Goal: Communication & Community: Answer question/provide support

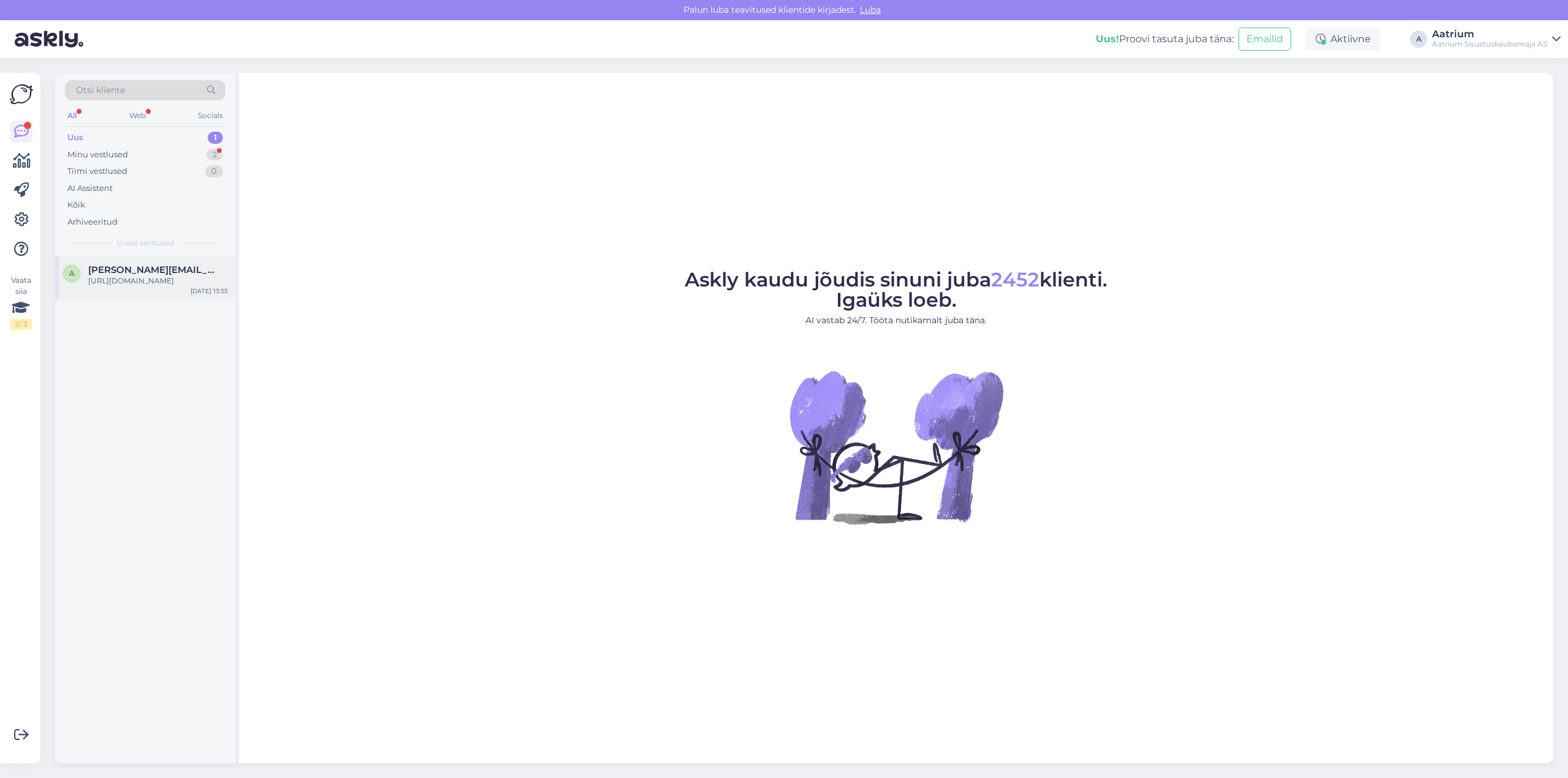
click at [154, 284] on div "[URL][DOMAIN_NAME]" at bounding box center [158, 281] width 140 height 11
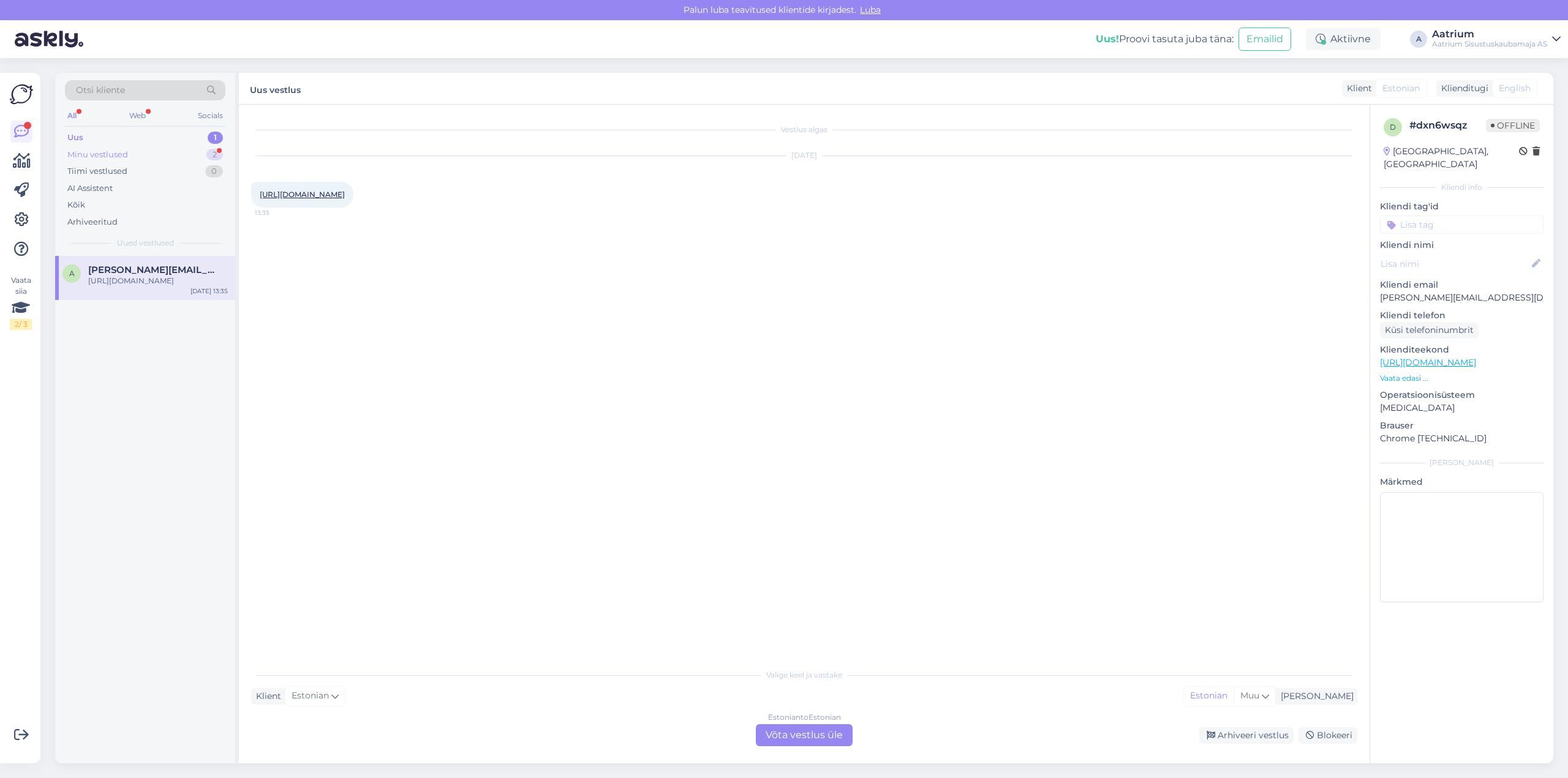
click at [162, 151] on div "Minu vestlused 2" at bounding box center [146, 155] width 161 height 17
click at [114, 289] on div "soov teada et [PERSON_NAME] toodang antud voodi on?" at bounding box center [158, 286] width 140 height 22
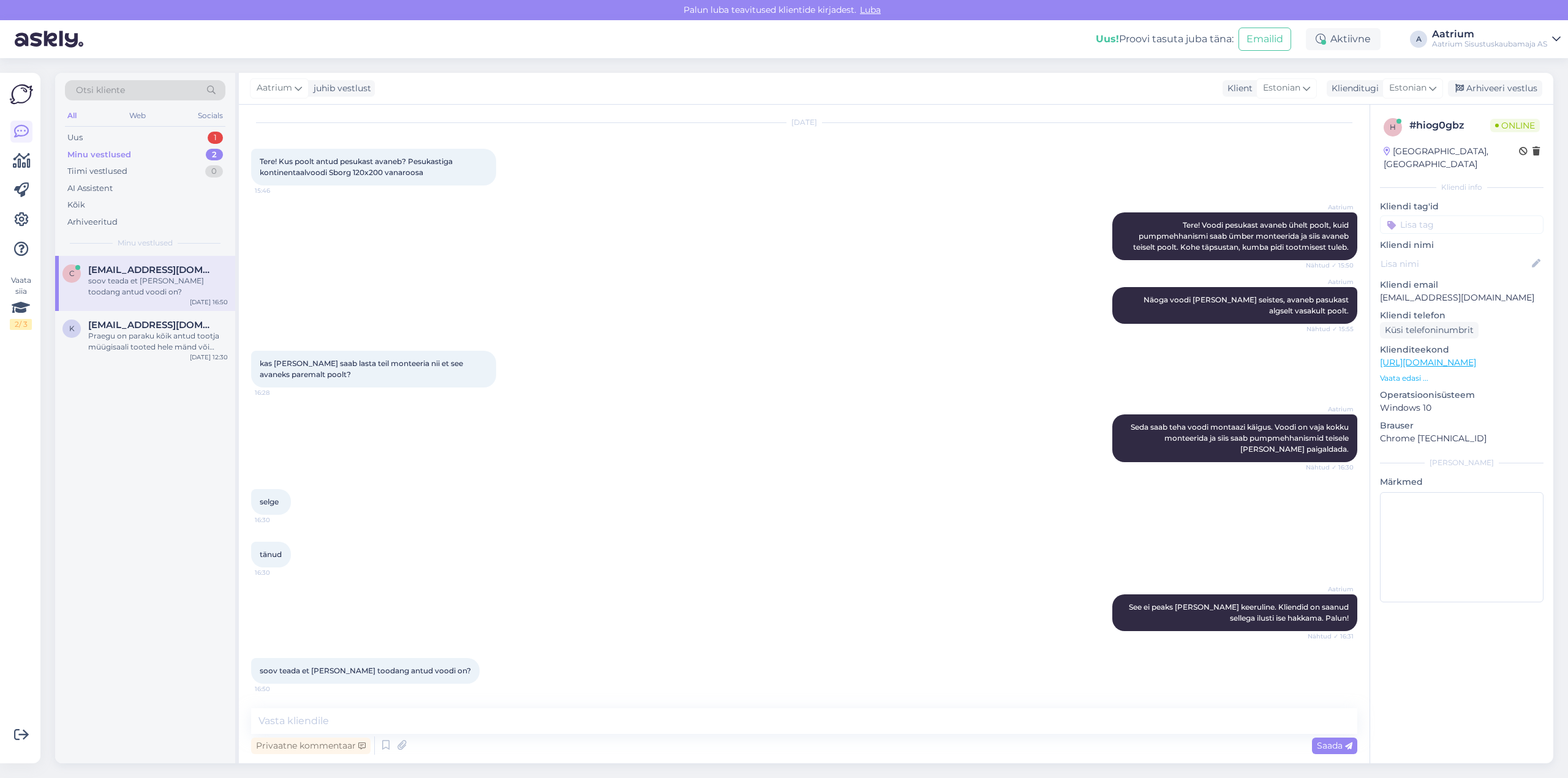
click at [1434, 357] on link "[URL][DOMAIN_NAME]" at bounding box center [1428, 362] width 96 height 11
click at [326, 722] on textarea at bounding box center [804, 721] width 1106 height 26
type textarea "T"
type textarea "Tegemist Poola tootmisega"
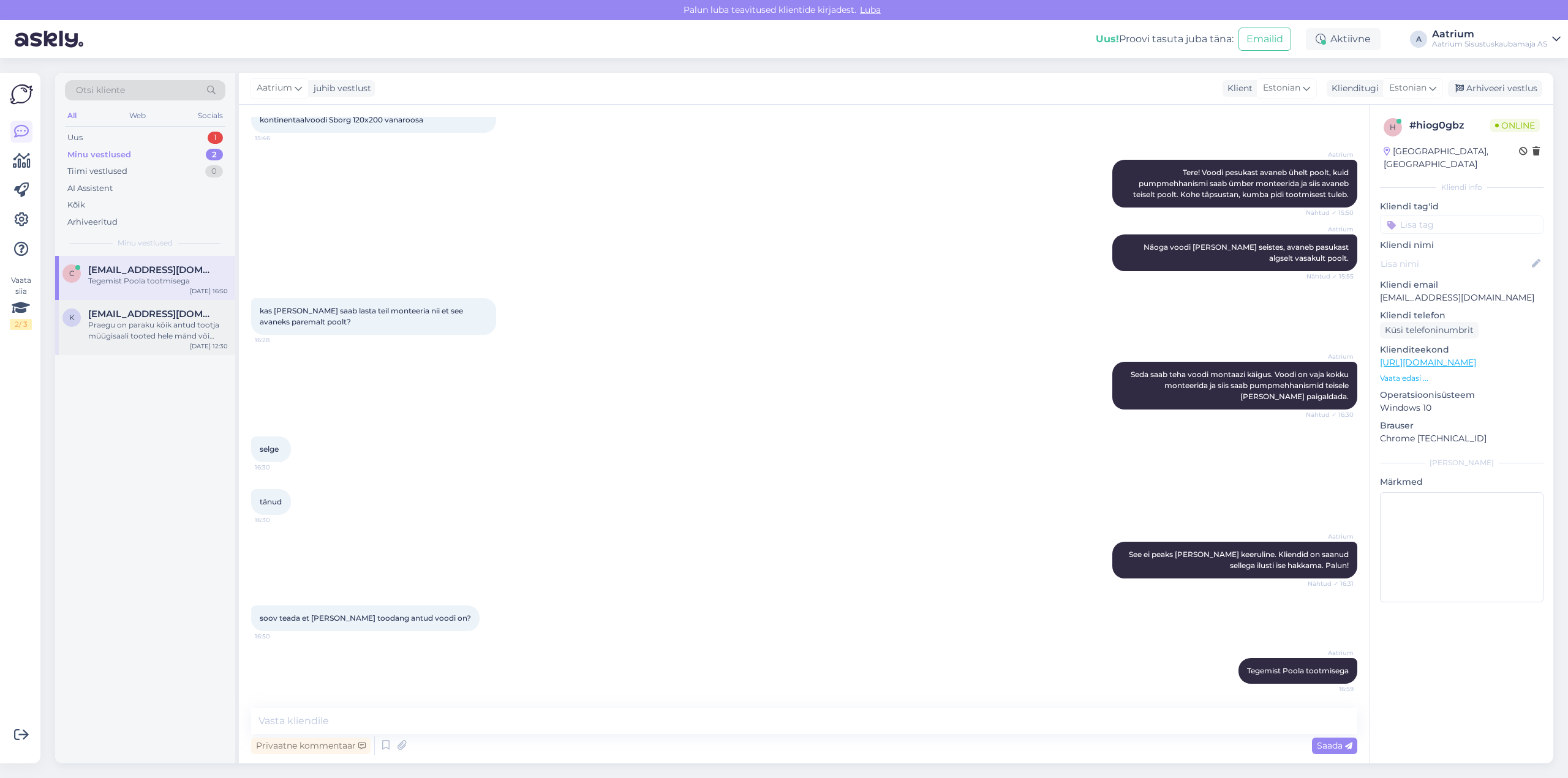
click at [137, 335] on div "Praegu on paraku kõik antud tootja müügisaali tooted hele mänd või [PERSON_NAME…" at bounding box center [158, 330] width 140 height 22
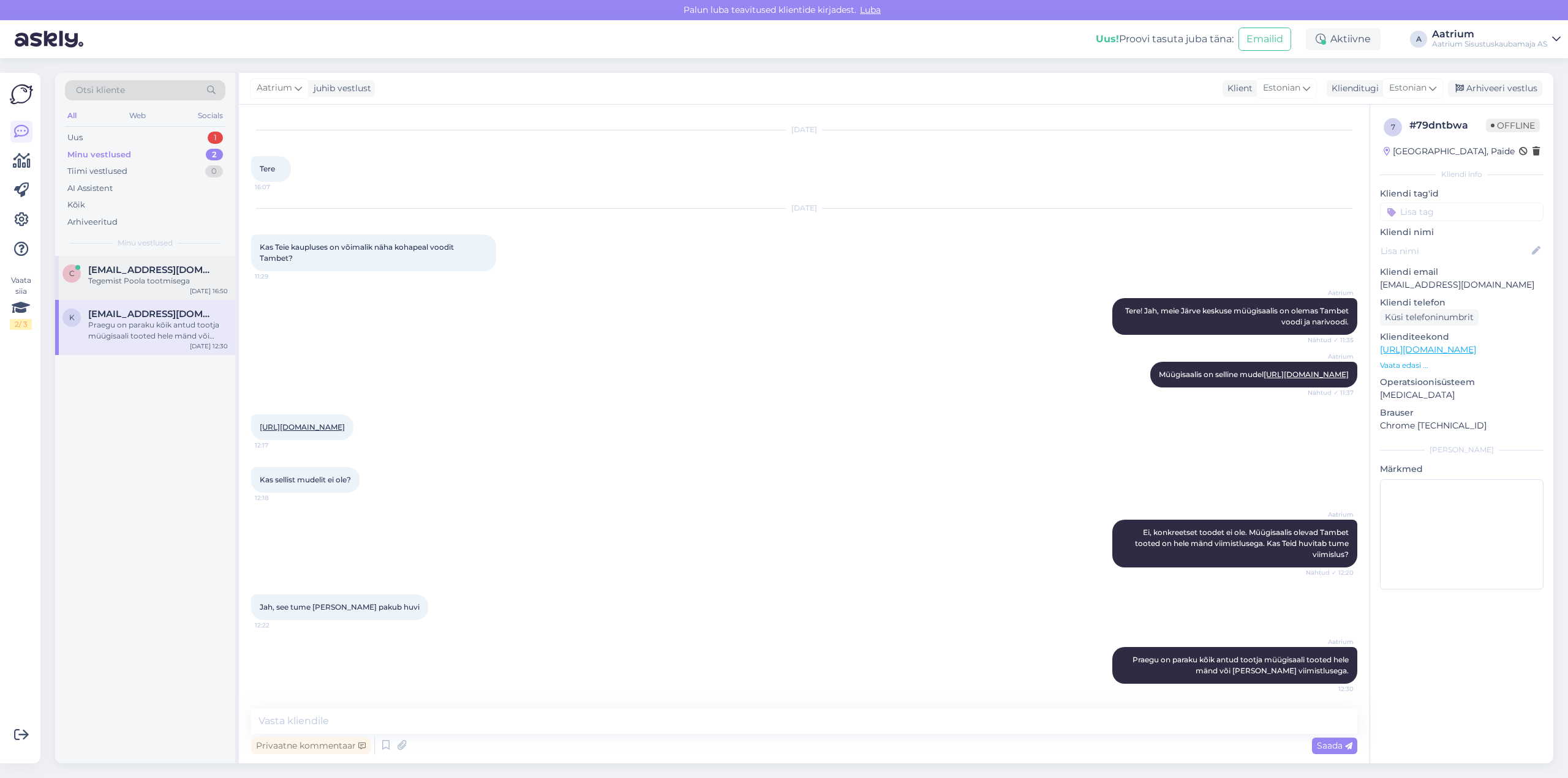
click at [127, 276] on div "Tegemist Poola tootmisega" at bounding box center [158, 281] width 140 height 11
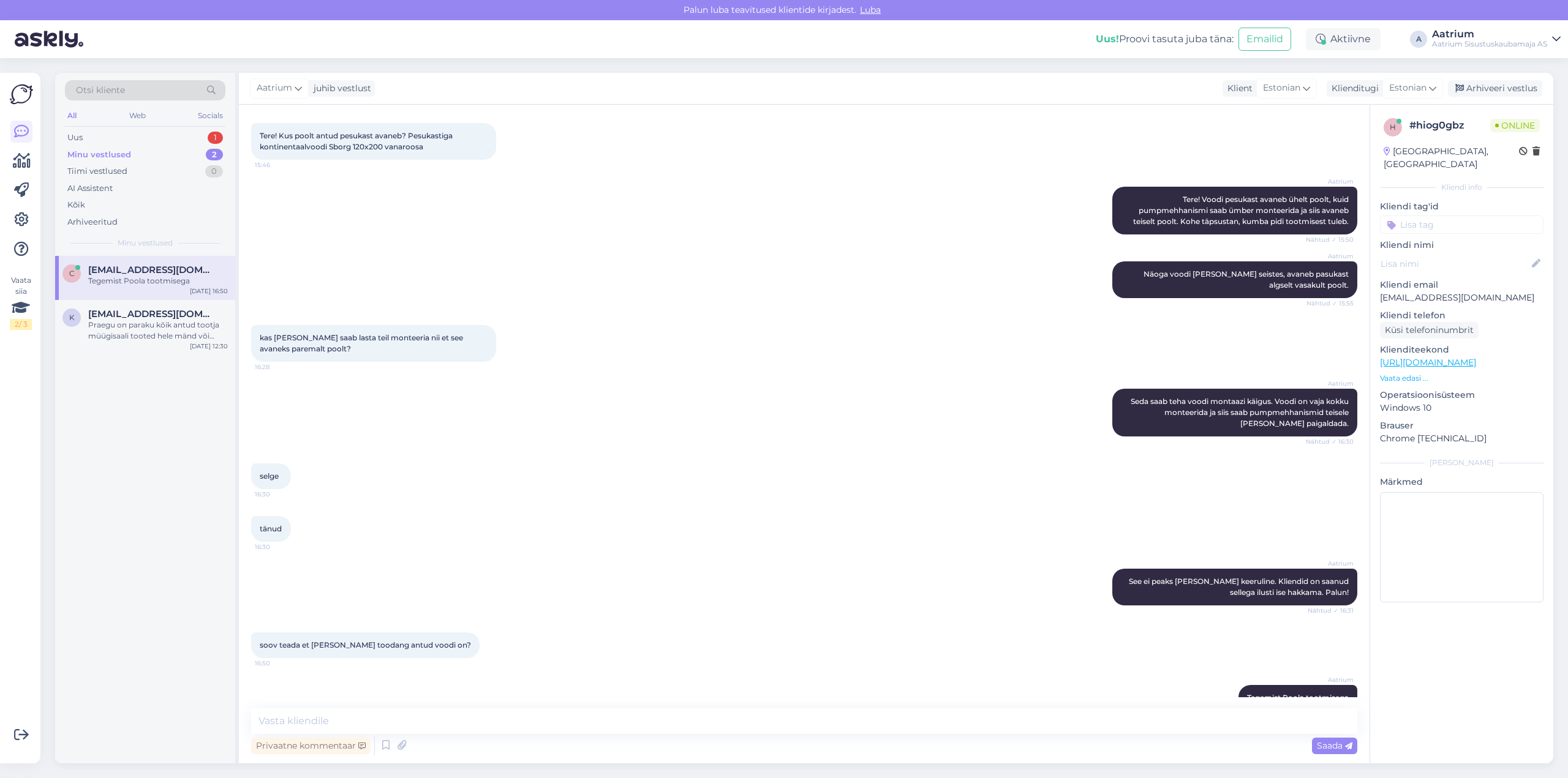
scroll to position [86, 0]
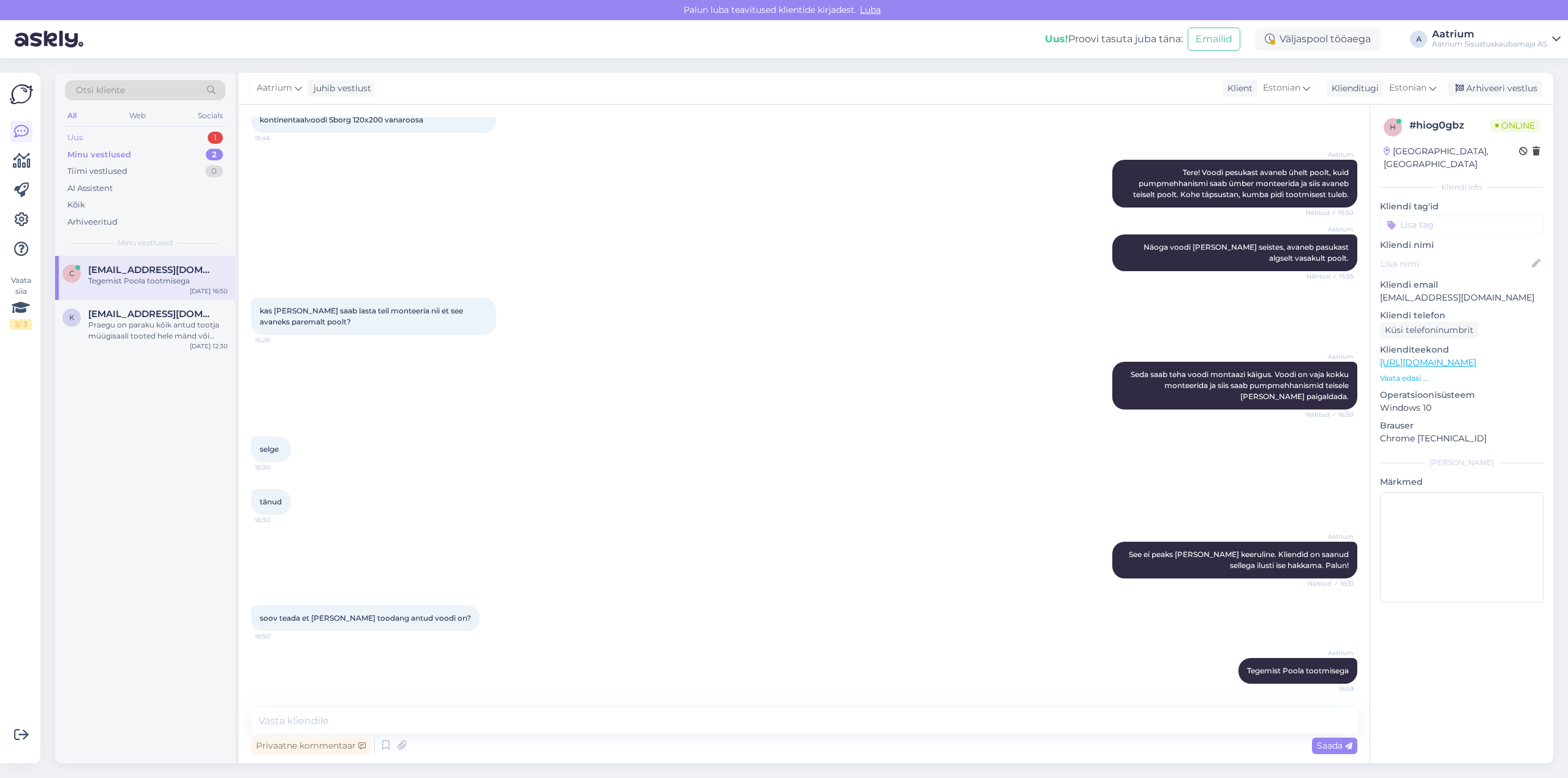
click at [115, 139] on div "Uus 1" at bounding box center [146, 137] width 161 height 17
click at [107, 285] on div "[URL][DOMAIN_NAME]" at bounding box center [158, 281] width 140 height 11
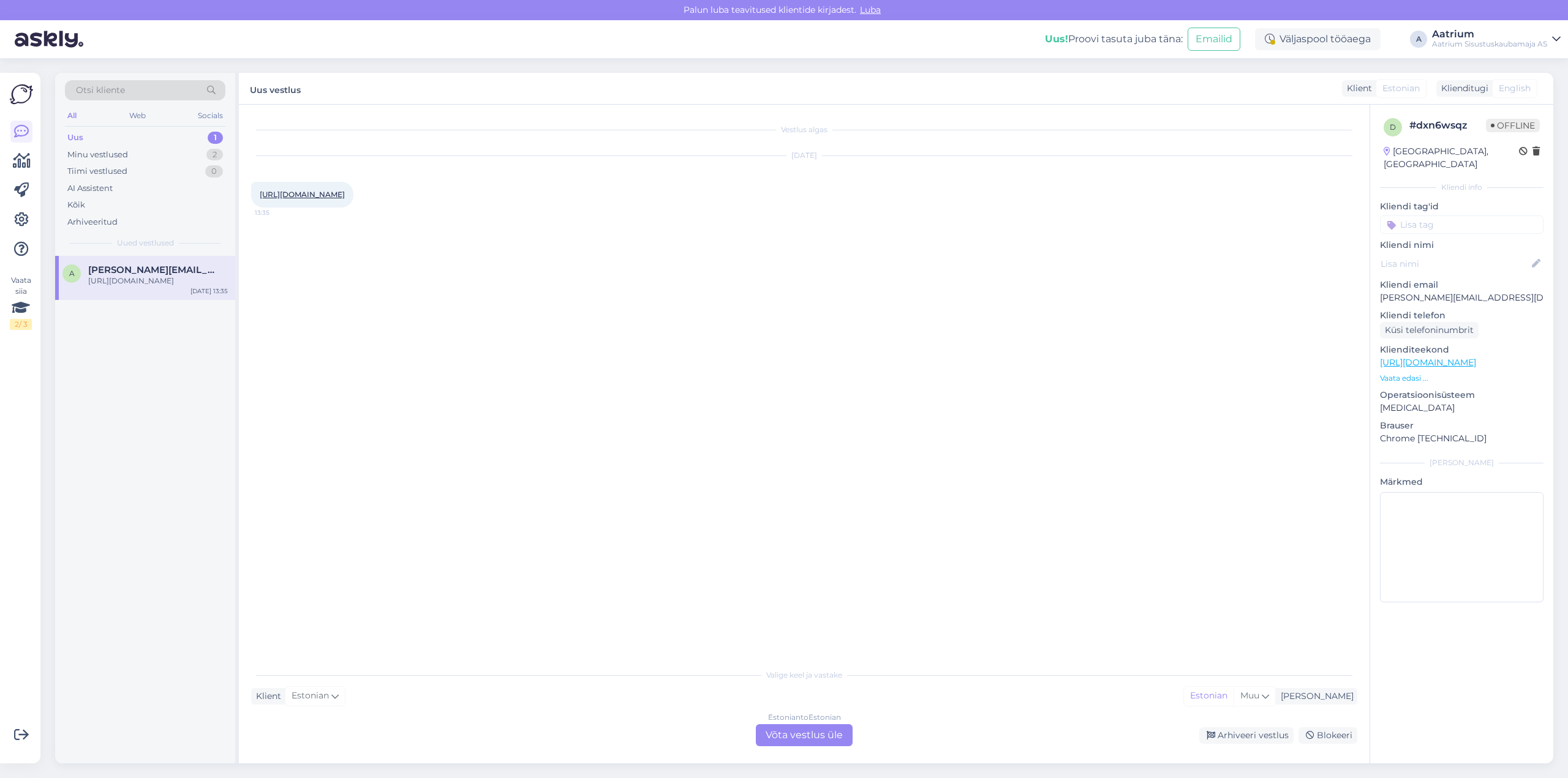
drag, startPoint x: 1271, startPoint y: 733, endPoint x: 1240, endPoint y: 714, distance: 36.4
click at [1271, 733] on div "Arhiveeri vestlus" at bounding box center [1246, 736] width 94 height 17
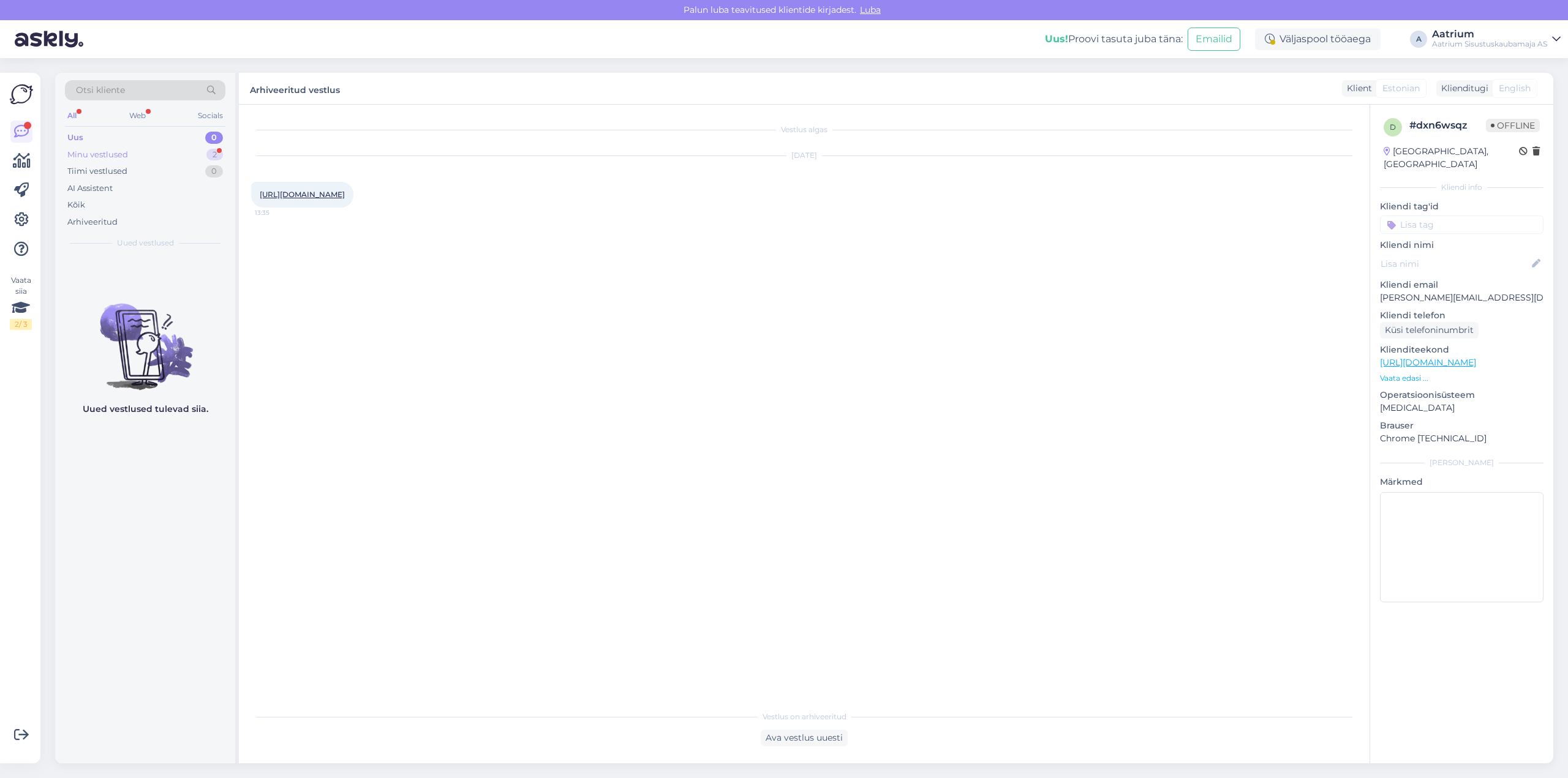
click at [77, 152] on div "Minu vestlused" at bounding box center [98, 155] width 61 height 12
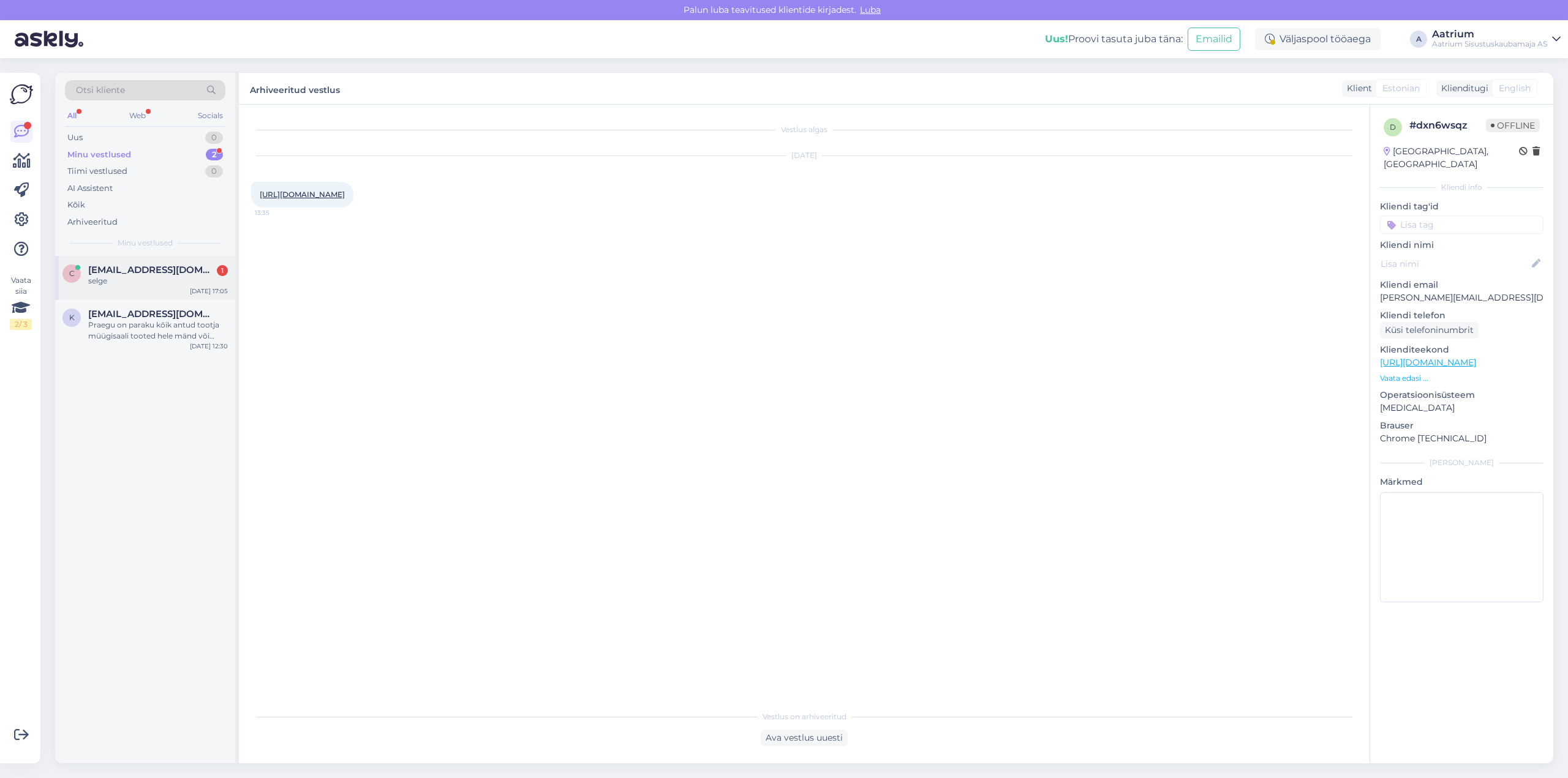
click at [115, 278] on div "selge" at bounding box center [158, 281] width 140 height 11
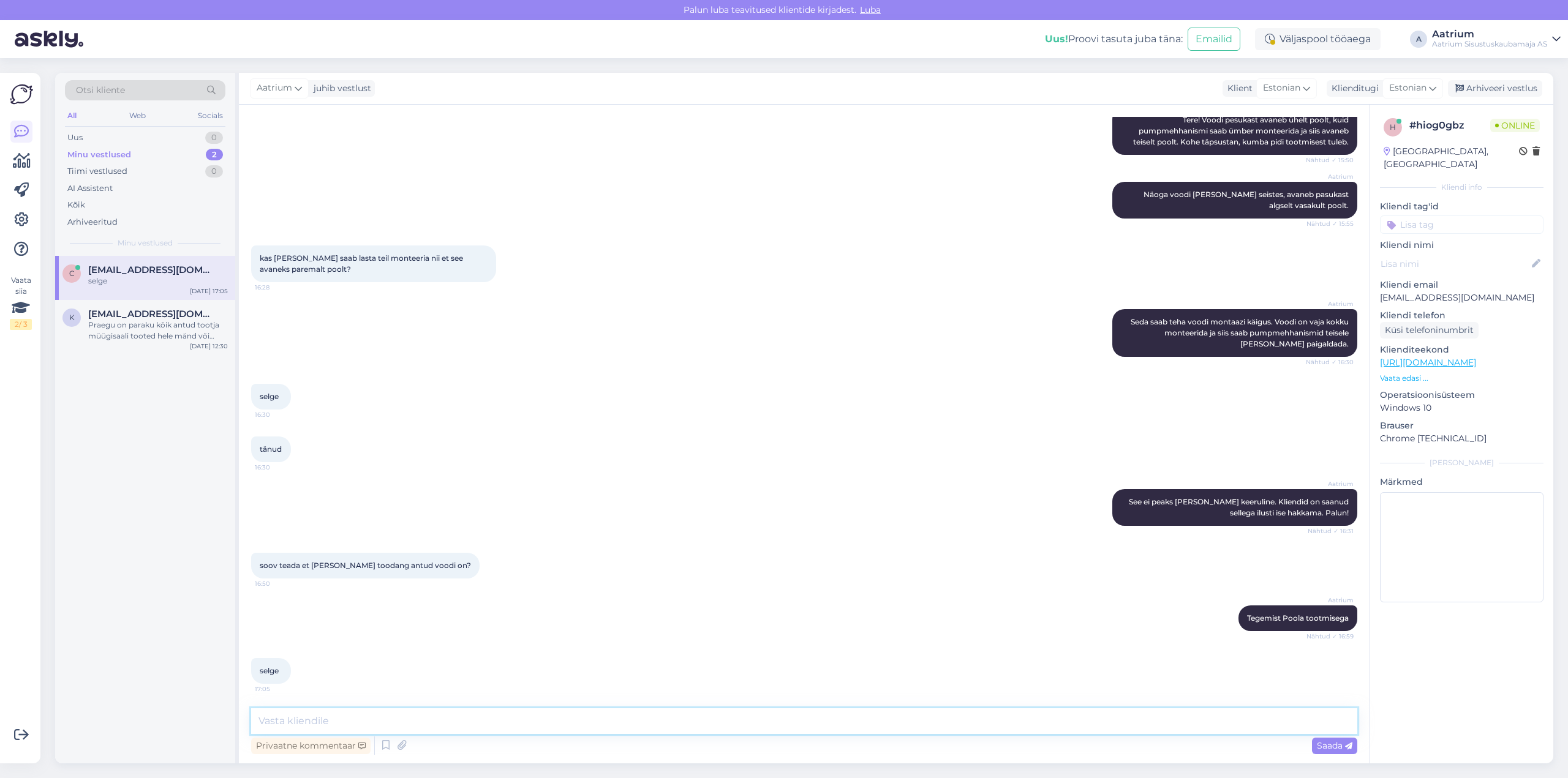
click at [323, 723] on textarea at bounding box center [804, 721] width 1106 height 26
type textarea "Vabandan, [GEOGRAPHIC_DATA] :)"
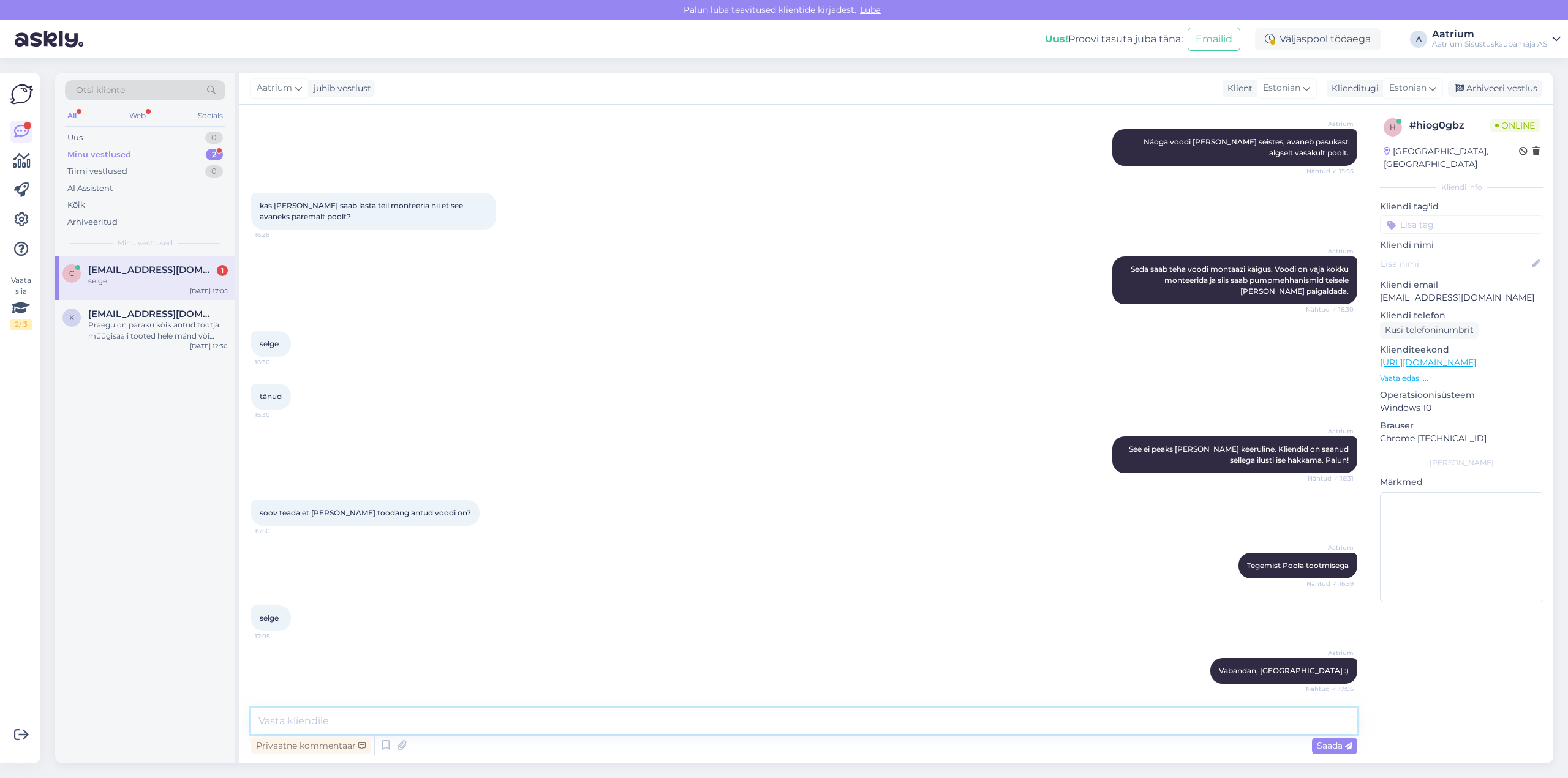
scroll to position [243, 0]
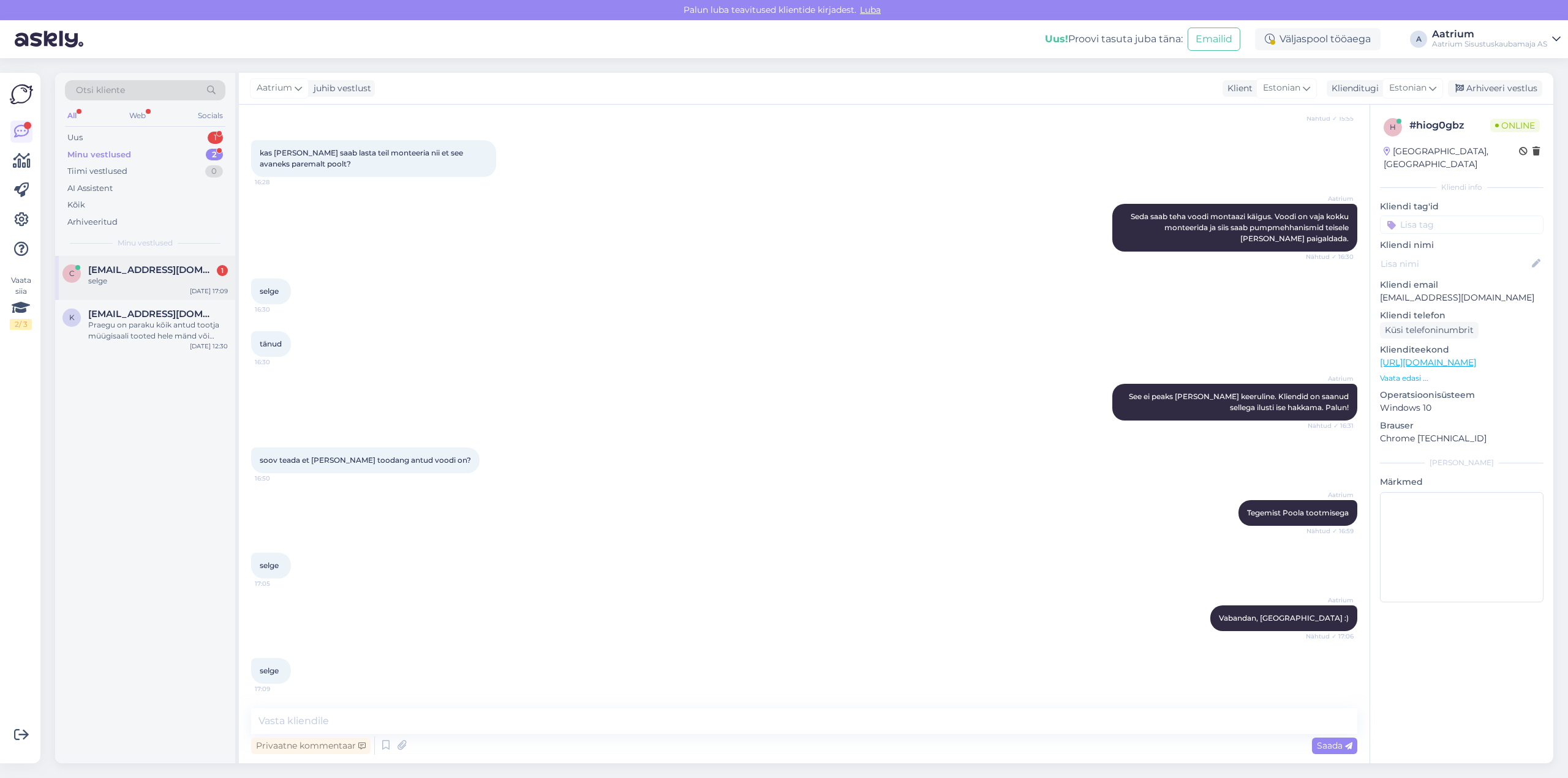
click at [99, 287] on div "c [EMAIL_ADDRESS][DOMAIN_NAME] 1 selge [DATE] 17:09" at bounding box center [145, 278] width 180 height 44
click at [1465, 88] on div "Arhiveeri vestlus" at bounding box center [1495, 89] width 94 height 17
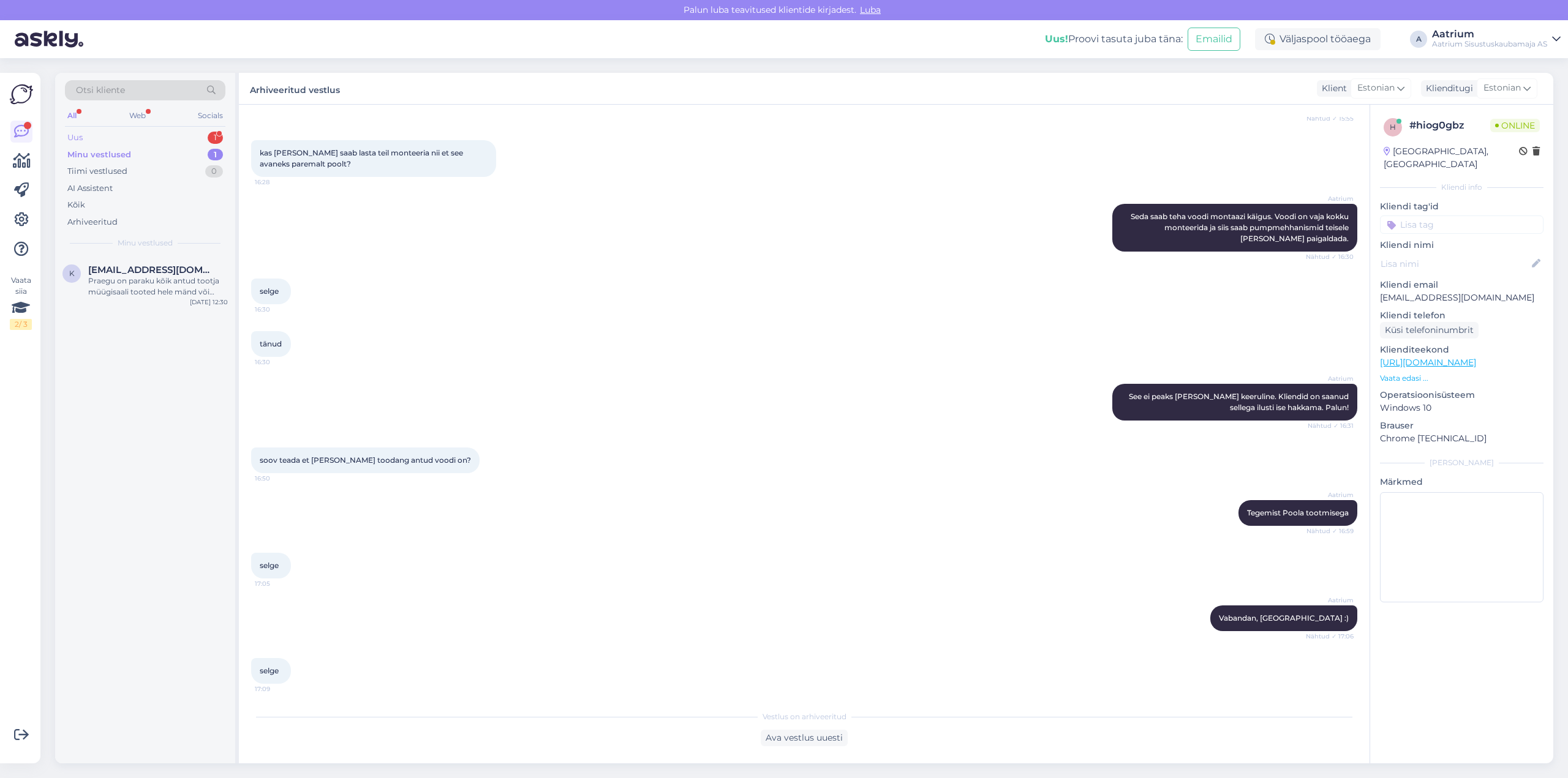
click at [79, 133] on div "Uus" at bounding box center [75, 138] width 15 height 12
click at [112, 289] on div "Tere! Soovin tellida kontorilauda aga tarnevalikul saan veateate, aadress asub …" at bounding box center [158, 286] width 140 height 22
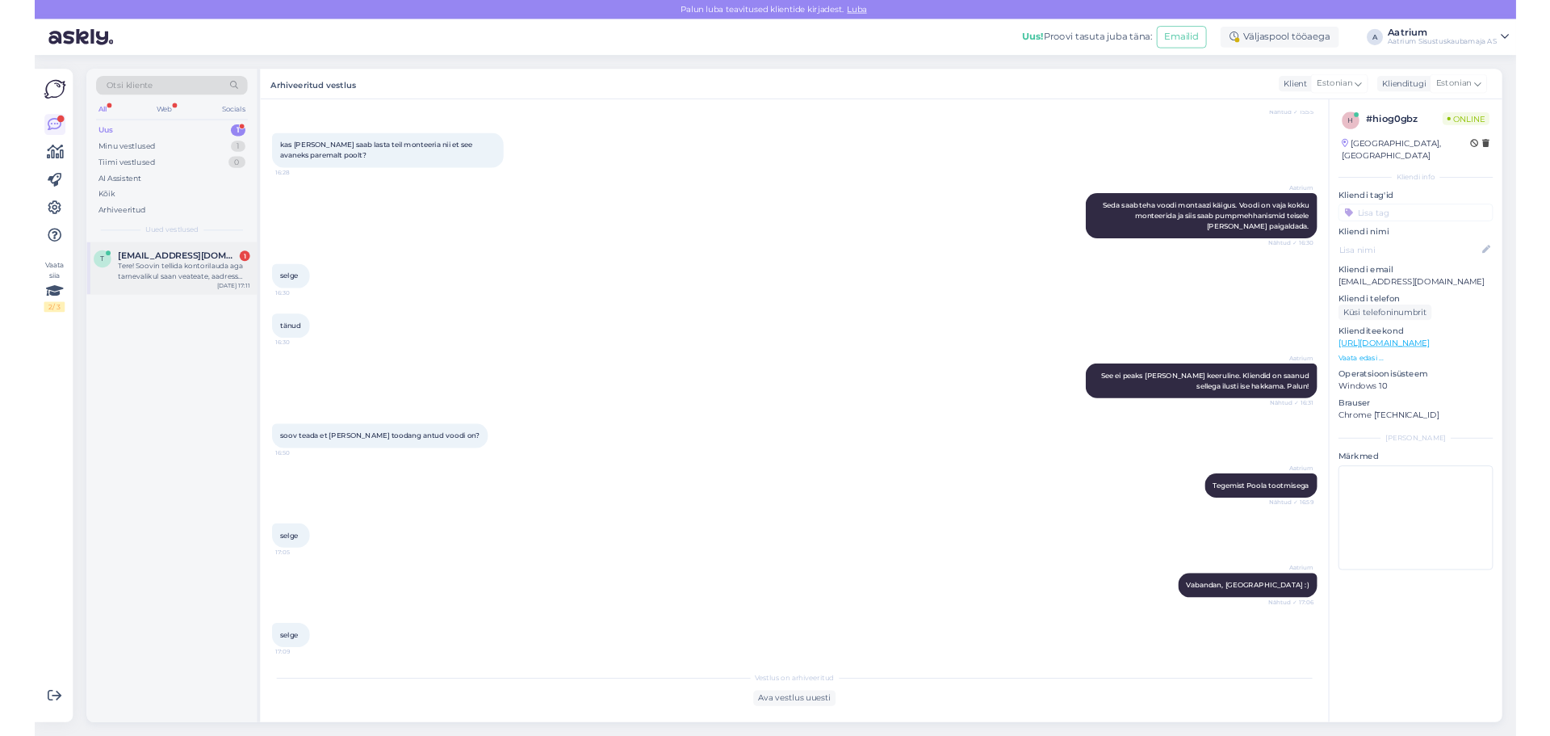
scroll to position [0, 0]
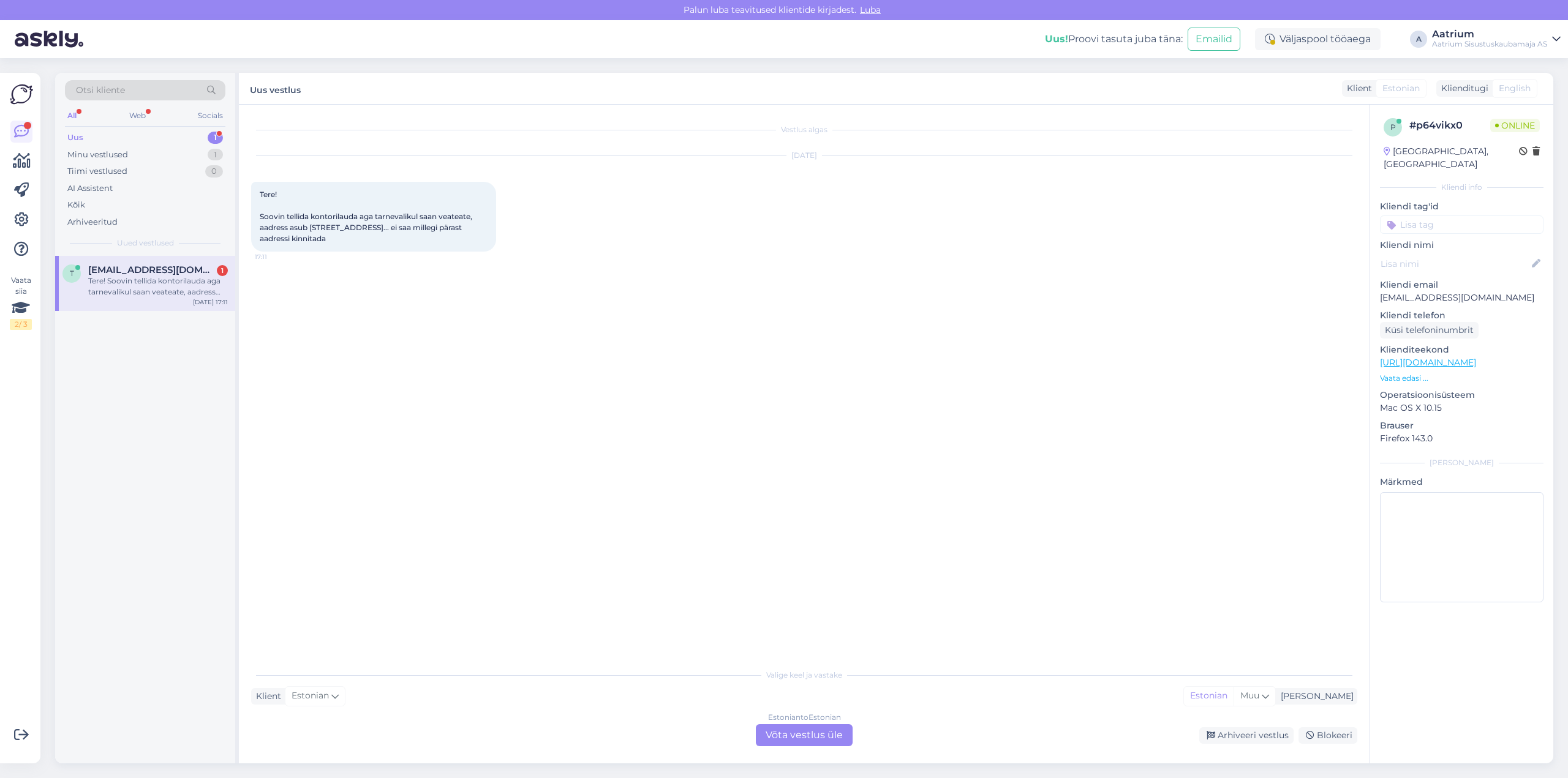
click at [784, 736] on div "Estonian to Estonian Võta vestlus üle" at bounding box center [804, 735] width 97 height 22
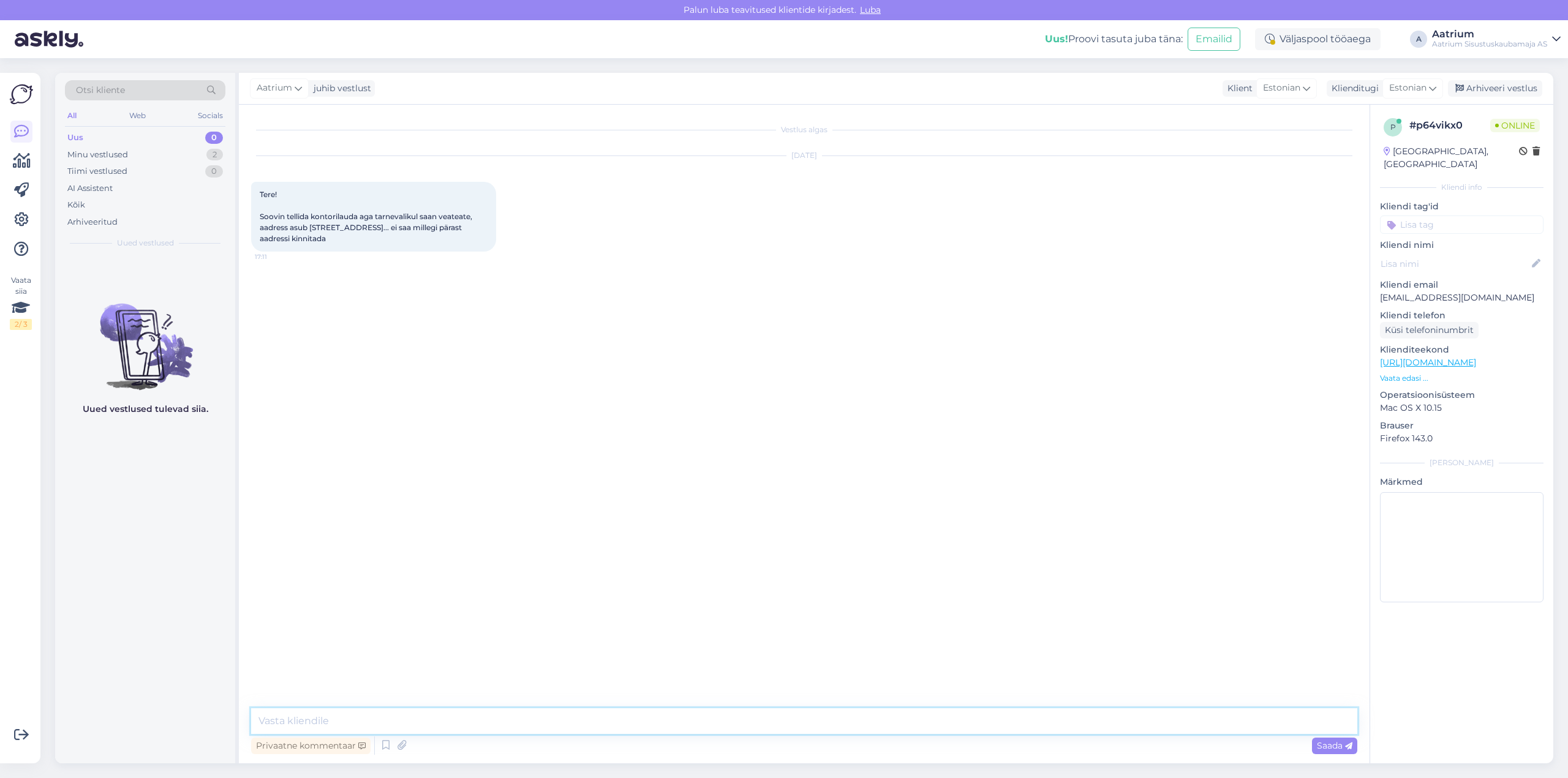
click at [297, 710] on textarea at bounding box center [804, 721] width 1106 height 26
click at [399, 720] on textarea "Tere, siiralt vabandame et" at bounding box center [804, 721] width 1106 height 26
type textarea "Tere, siiralt vabandame et selline viga on tekkinud, oleme sellest teadlikud ja…"
click at [451, 718] on textarea at bounding box center [804, 721] width 1106 height 26
type textarea "Mis lauaga tegemist on?"
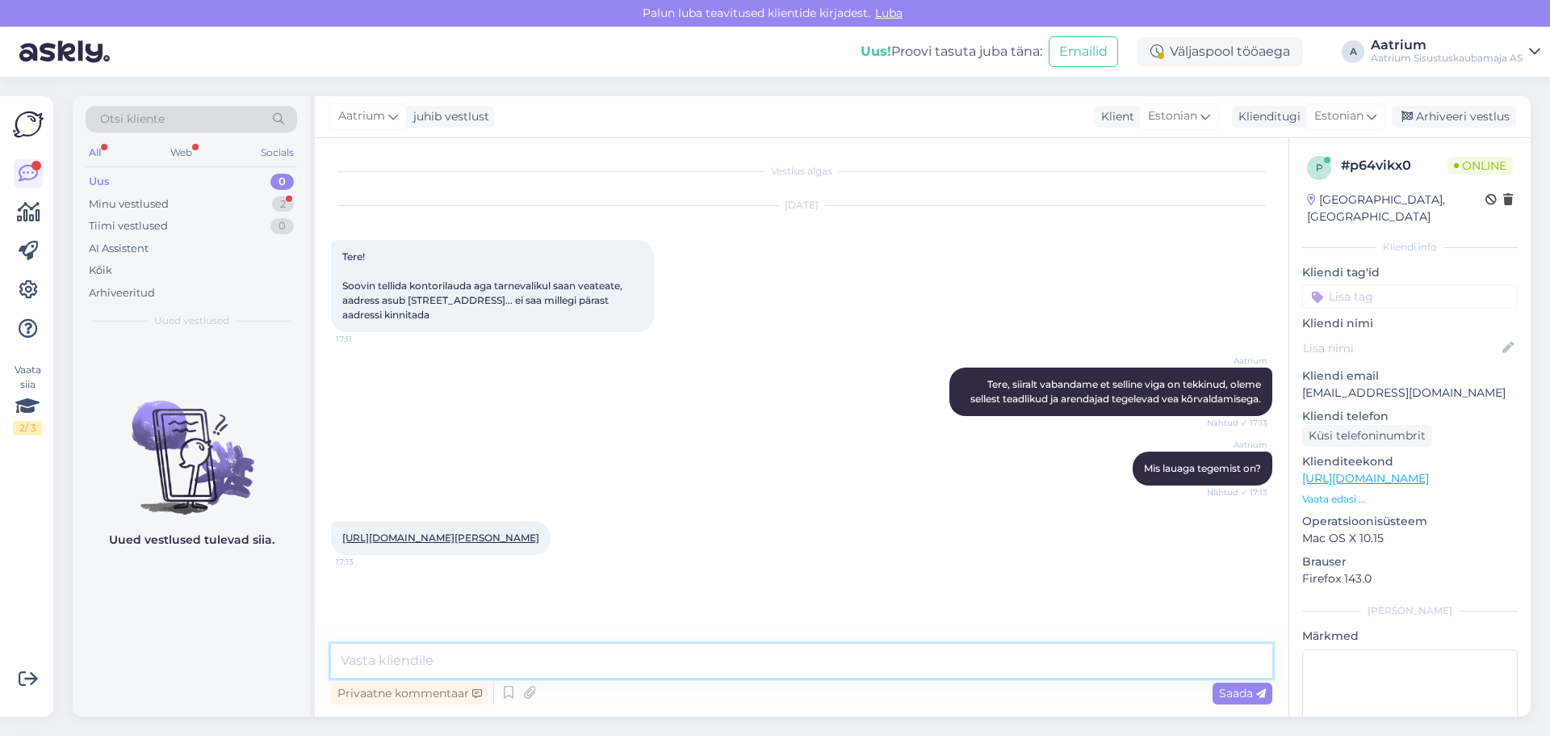
click at [737, 663] on textarea at bounding box center [801, 661] width 941 height 34
type textarea "Mul [PERSON_NAME] veel [PERSON_NAME] [PERSON_NAME] kontaktnumbri. Vormistame Te…"
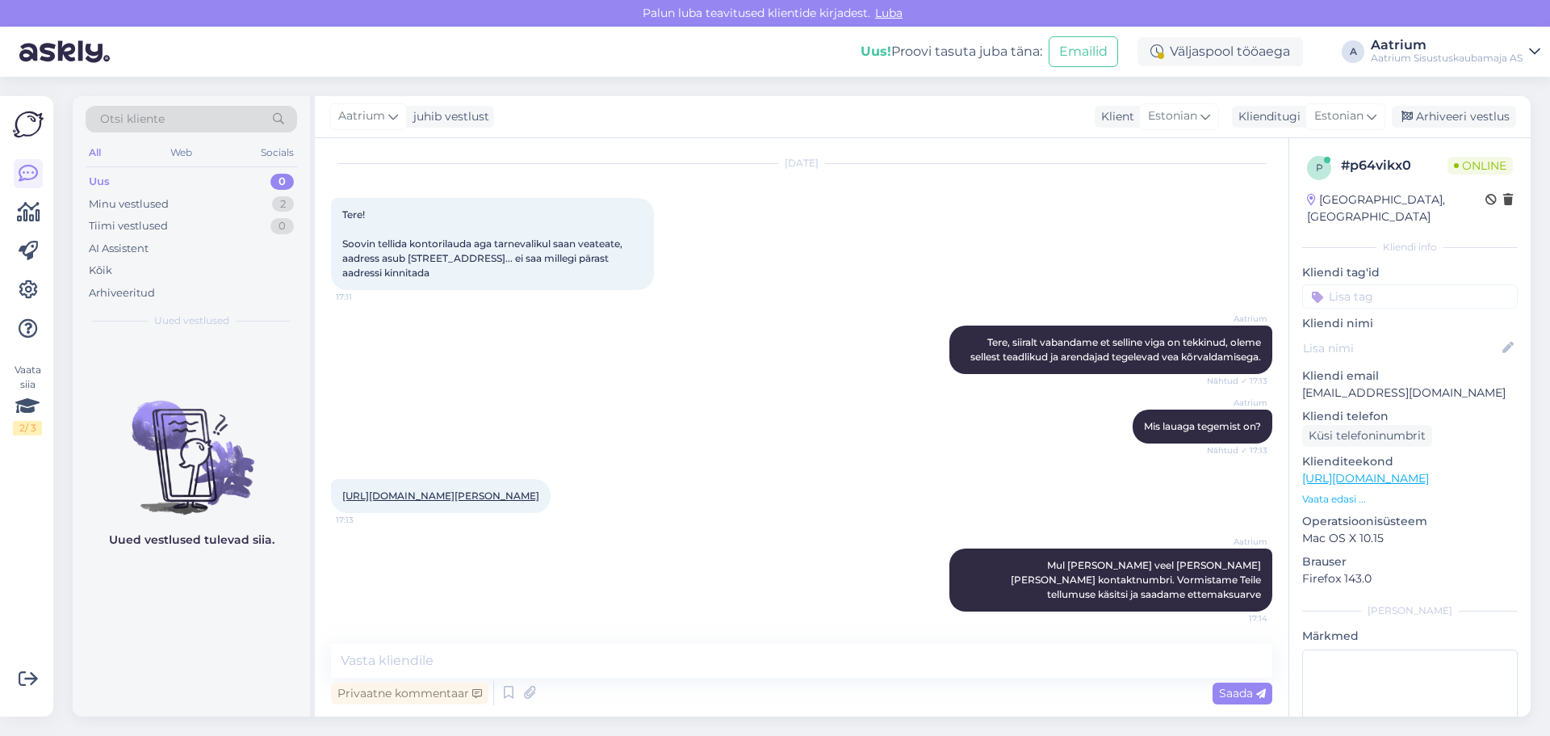
click at [514, 496] on link "[URL][DOMAIN_NAME][PERSON_NAME]" at bounding box center [440, 495] width 197 height 12
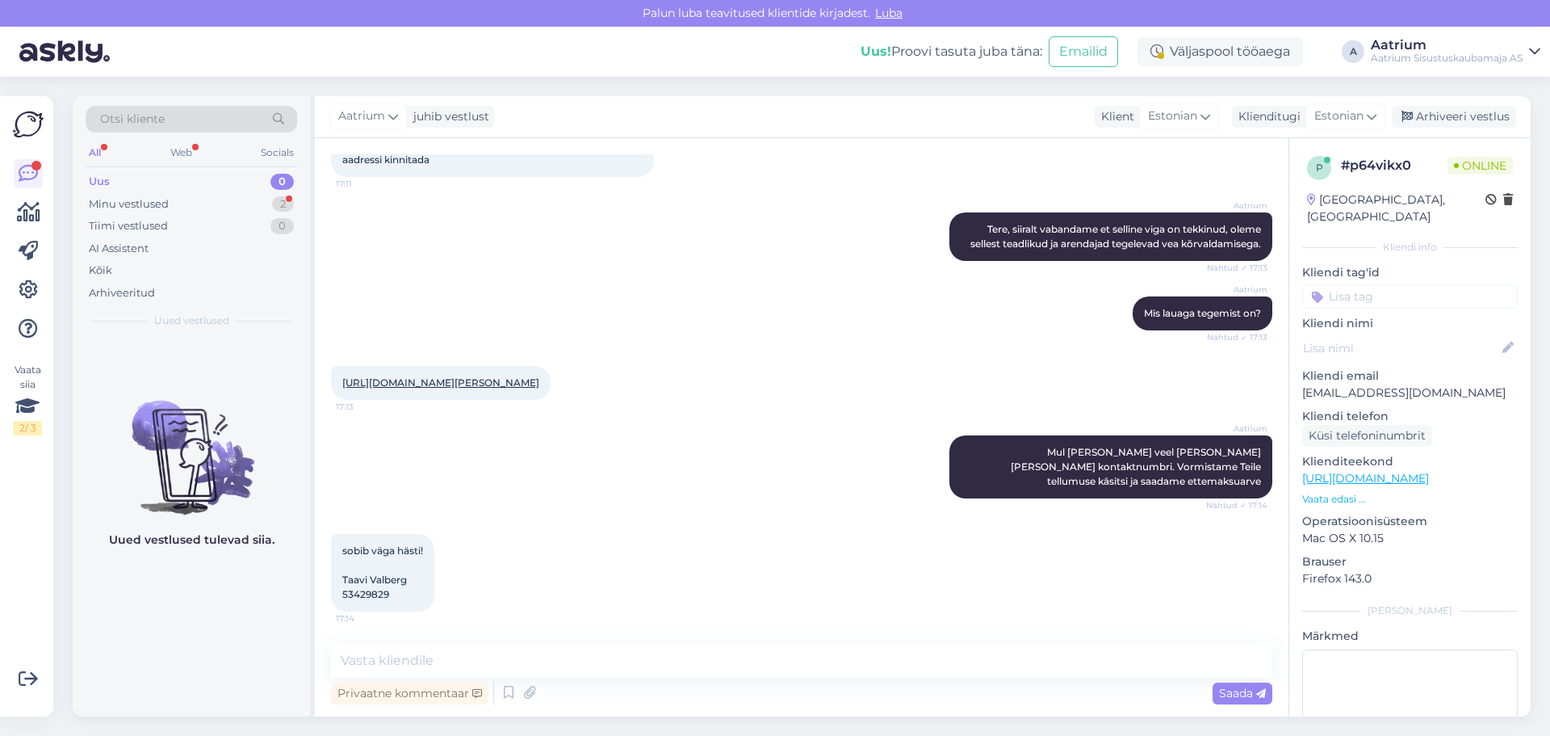
click at [409, 576] on div "sobib väga hästi! [PERSON_NAME] 53429829 17:14" at bounding box center [382, 573] width 103 height 78
click at [411, 577] on div "sobib väga hästi! [PERSON_NAME] 53429829 17:14" at bounding box center [382, 573] width 103 height 78
drag, startPoint x: 1306, startPoint y: 379, endPoint x: 1437, endPoint y: 366, distance: 132.2
click at [1437, 367] on div "Kliendi email [EMAIL_ADDRESS][DOMAIN_NAME]" at bounding box center [1410, 384] width 216 height 34
click at [1458, 384] on p "[EMAIL_ADDRESS][DOMAIN_NAME]" at bounding box center [1410, 392] width 216 height 17
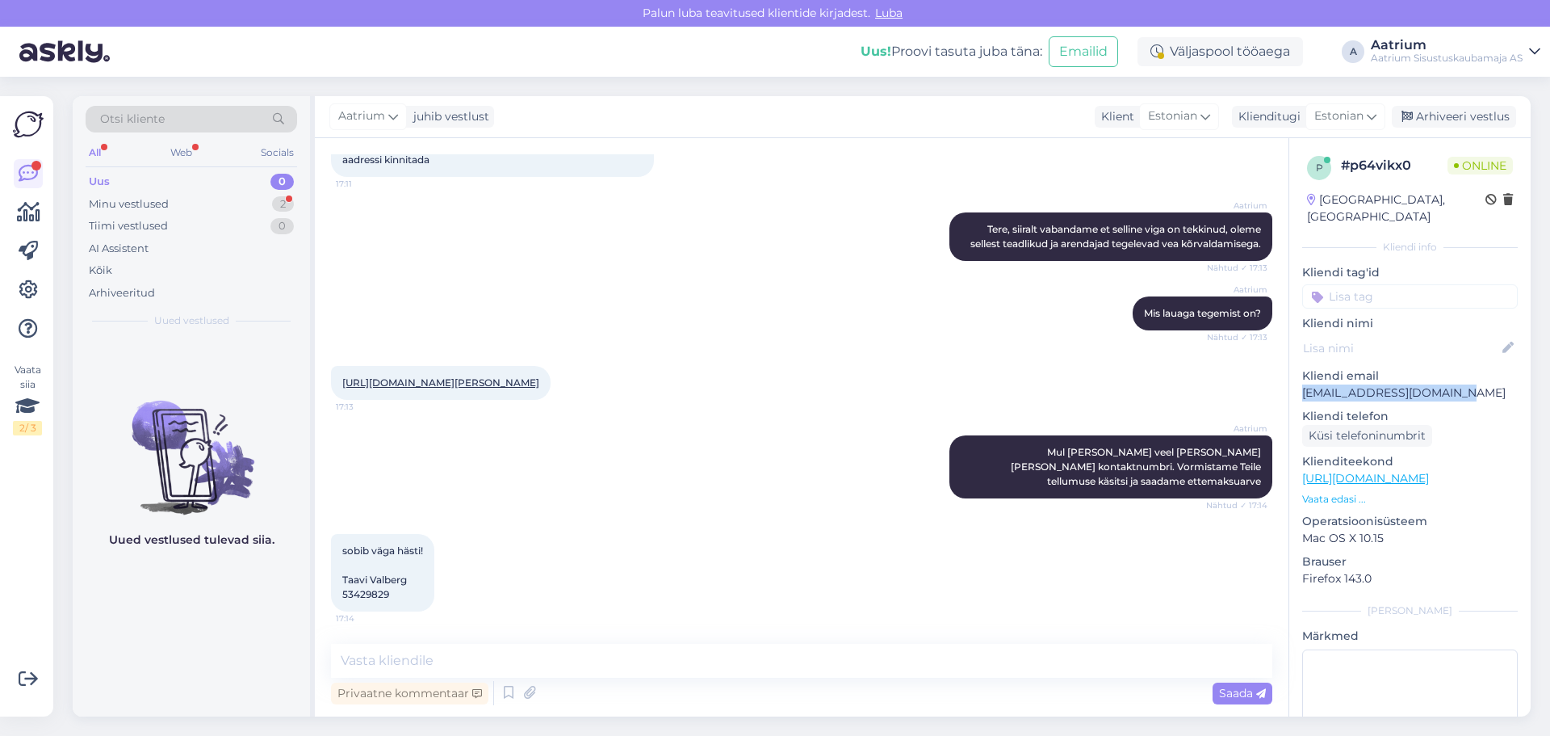
drag, startPoint x: 1456, startPoint y: 373, endPoint x: 1298, endPoint y: 375, distance: 157.5
click at [1298, 375] on div "p # p64vikx0 Online [GEOGRAPHIC_DATA], [GEOGRAPHIC_DATA] Kliendi info Kliendi t…" at bounding box center [1409, 478] width 241 height 681
copy p "[EMAIL_ADDRESS][DOMAIN_NAME]"
click at [398, 657] on textarea at bounding box center [801, 661] width 941 height 34
paste textarea "[EMAIL_ADDRESS][DOMAIN_NAME]"
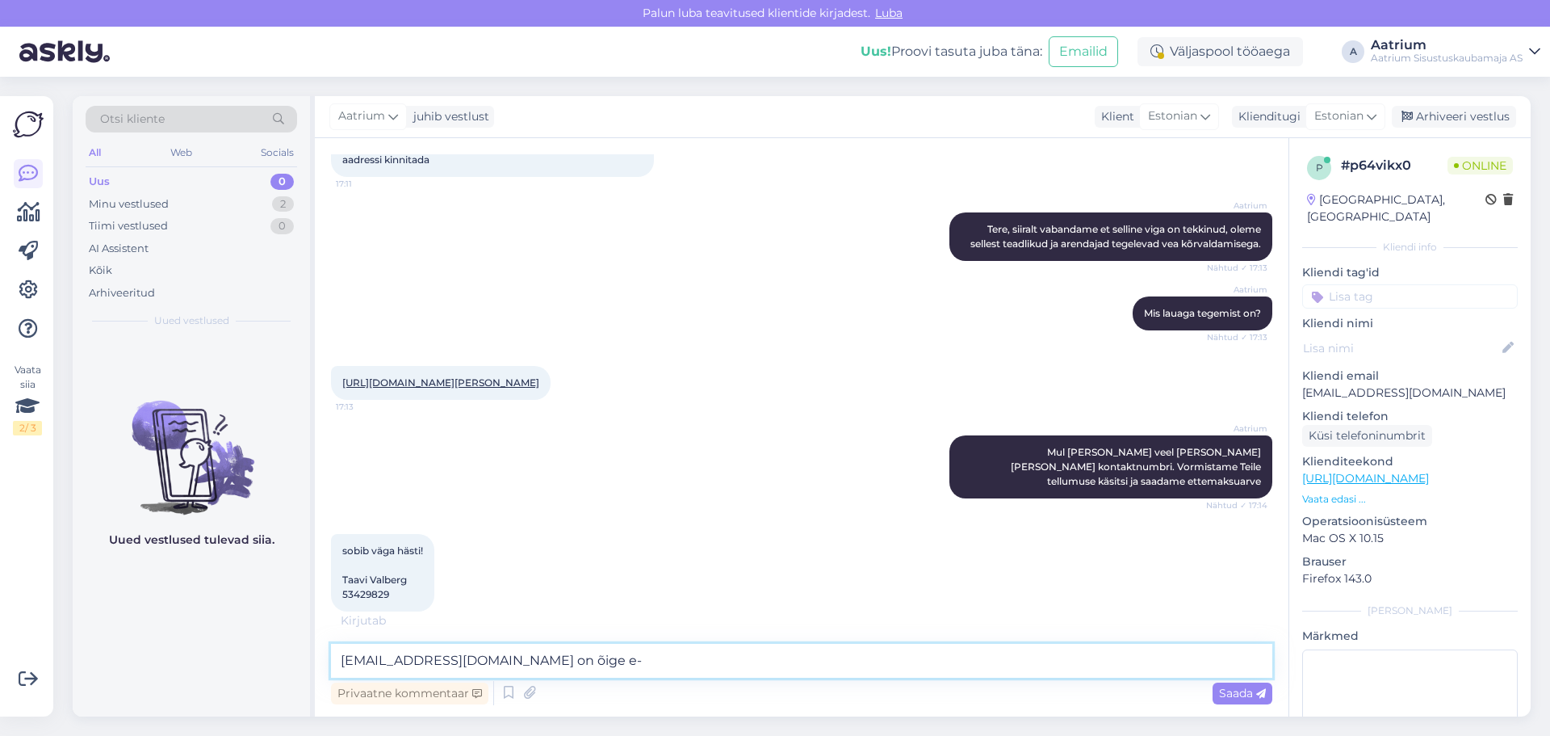
scroll to position [224, 0]
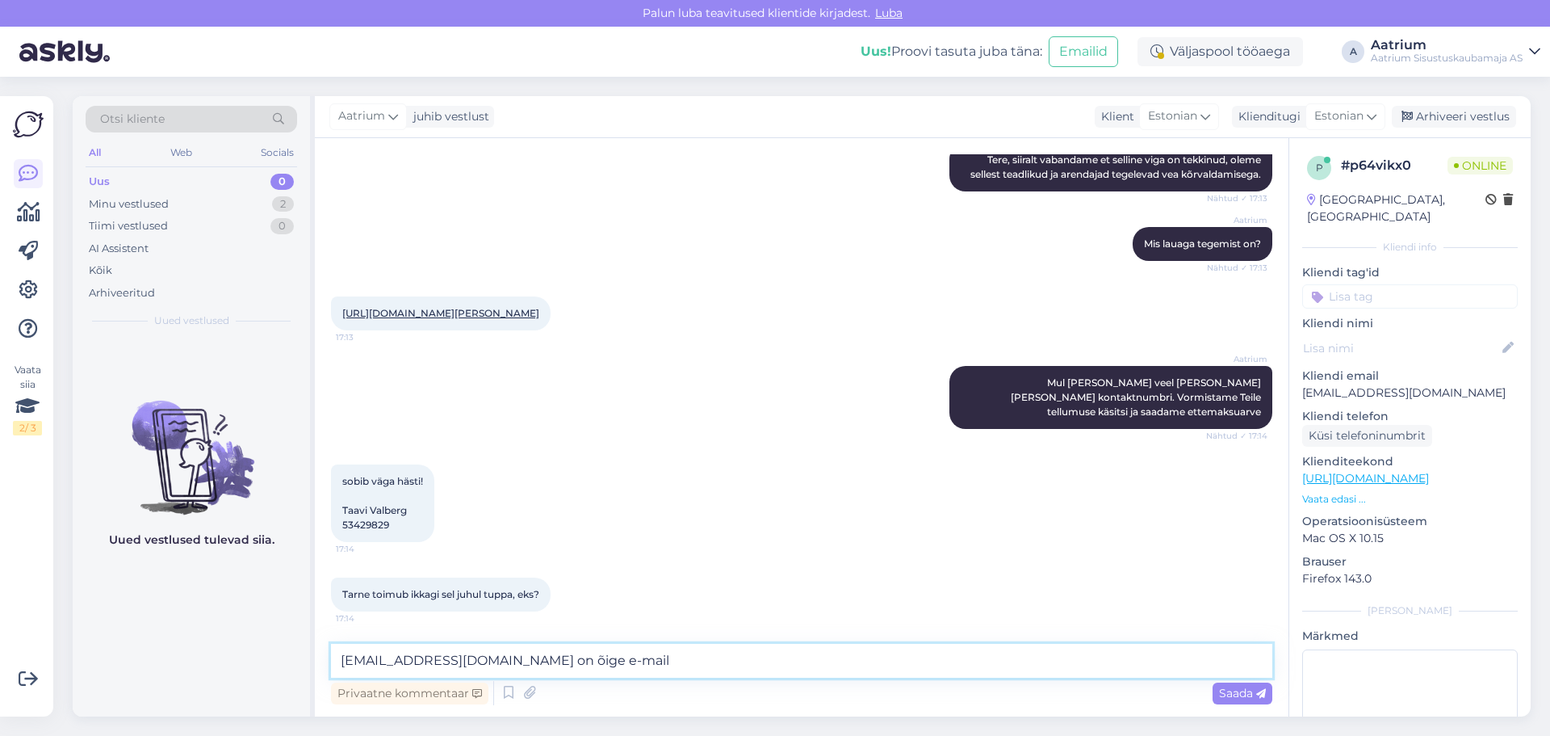
type textarea "[EMAIL_ADDRESS][DOMAIN_NAME] on õige e-mail?"
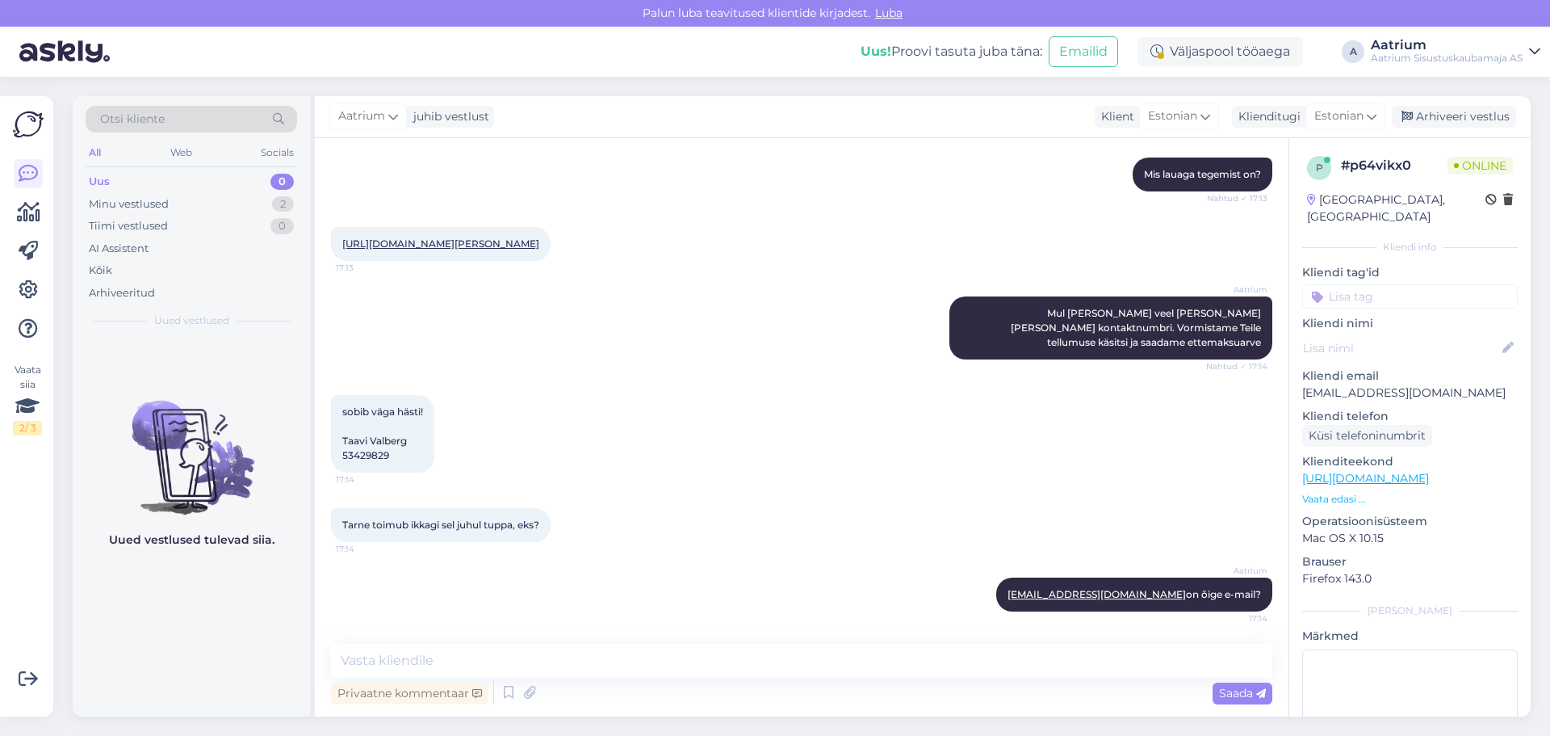
click at [398, 441] on span "sobib väga hästi! Taavi Valberg 53429829" at bounding box center [382, 433] width 81 height 56
drag, startPoint x: 413, startPoint y: 442, endPoint x: 350, endPoint y: 432, distance: 63.8
click at [350, 432] on div "sobib väga hästi! [PERSON_NAME] 53429829 17:14" at bounding box center [382, 434] width 103 height 78
copy span "[PERSON_NAME]"
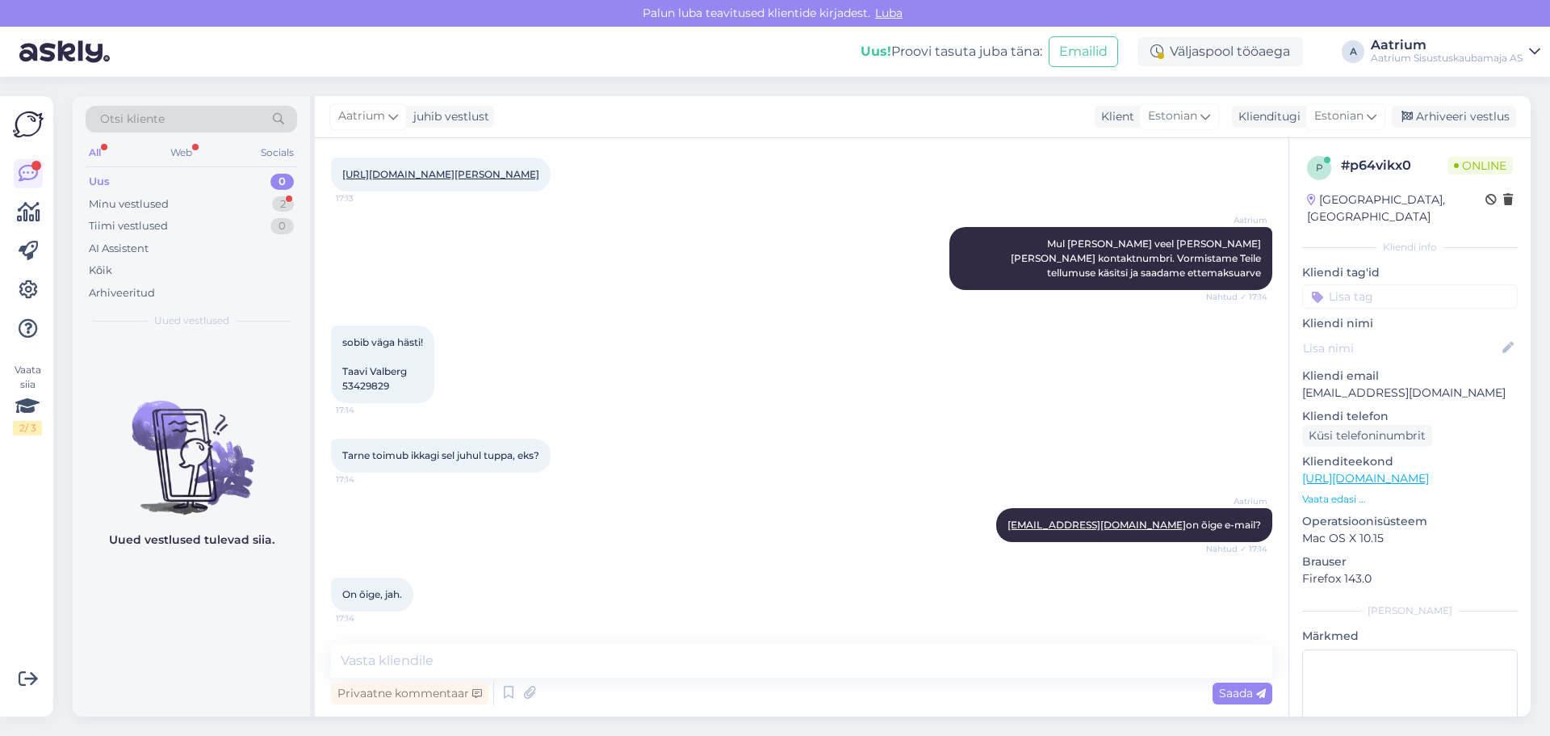
click at [698, 286] on div "Aatrium Mul [PERSON_NAME] veel [PERSON_NAME] [PERSON_NAME] kontaktnumbri. Vormi…" at bounding box center [801, 258] width 941 height 99
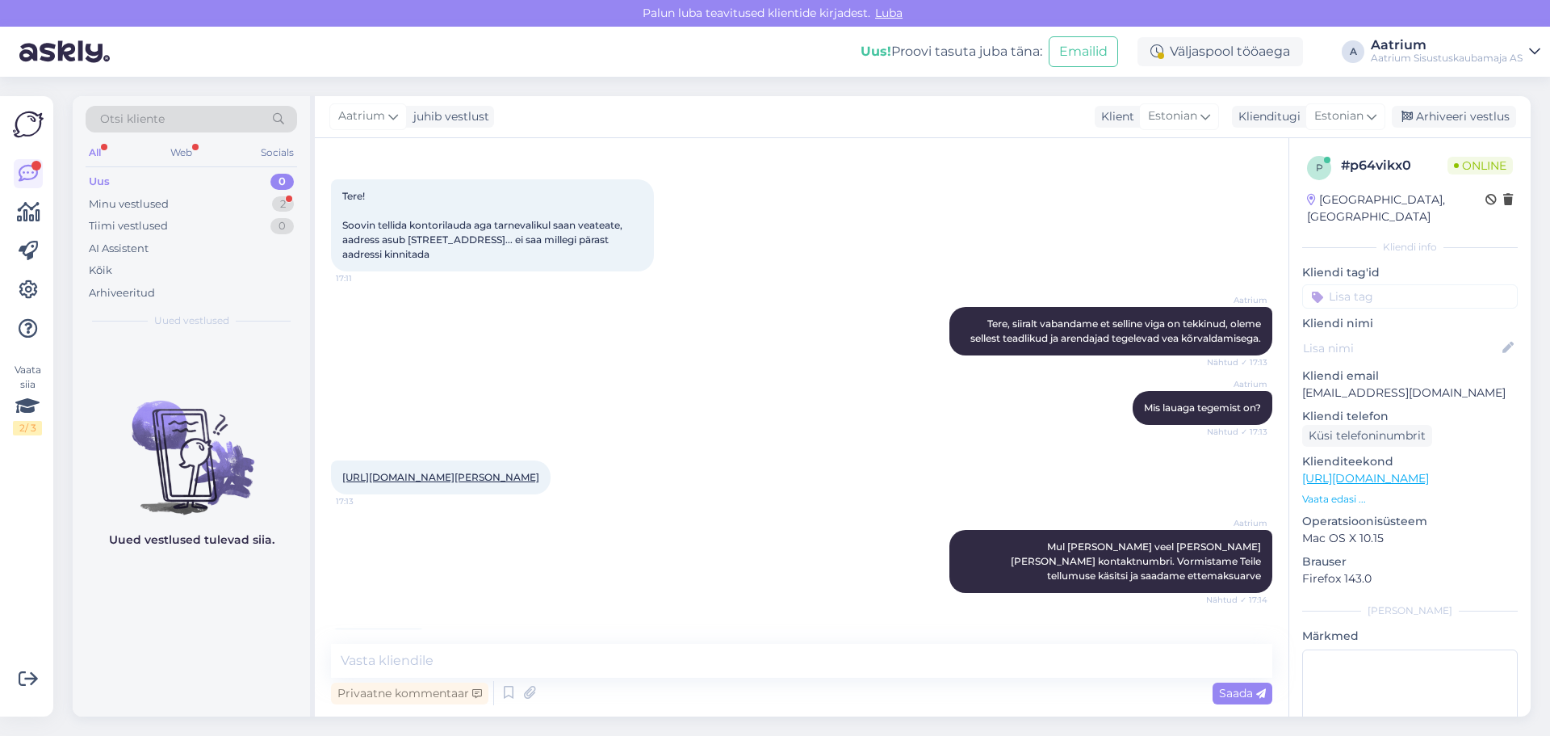
scroll to position [0, 0]
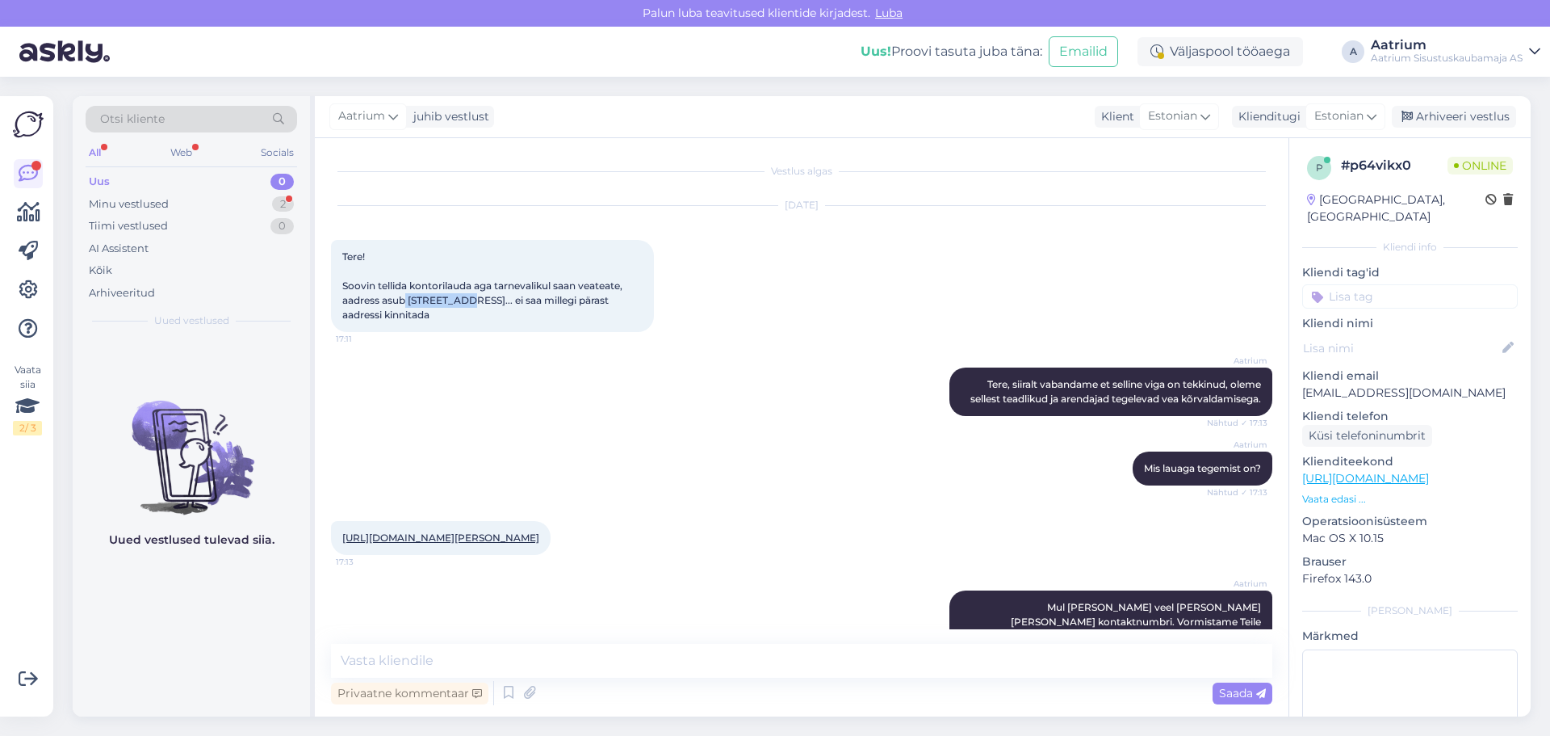
drag, startPoint x: 407, startPoint y: 297, endPoint x: 467, endPoint y: 301, distance: 59.9
click at [467, 301] on span "Tere! Soovin tellida kontorilauda aga tarnevalikul saan veateate, aadress asub …" at bounding box center [483, 285] width 283 height 70
click at [450, 301] on span "Tere! Soovin tellida kontorilauda aga tarnevalikul saan veateate, aadress asub …" at bounding box center [483, 285] width 283 height 70
drag, startPoint x: 410, startPoint y: 299, endPoint x: 465, endPoint y: 300, distance: 54.9
click at [465, 300] on span "Tere! Soovin tellida kontorilauda aga tarnevalikul saan veateate, aadress asub …" at bounding box center [483, 285] width 283 height 70
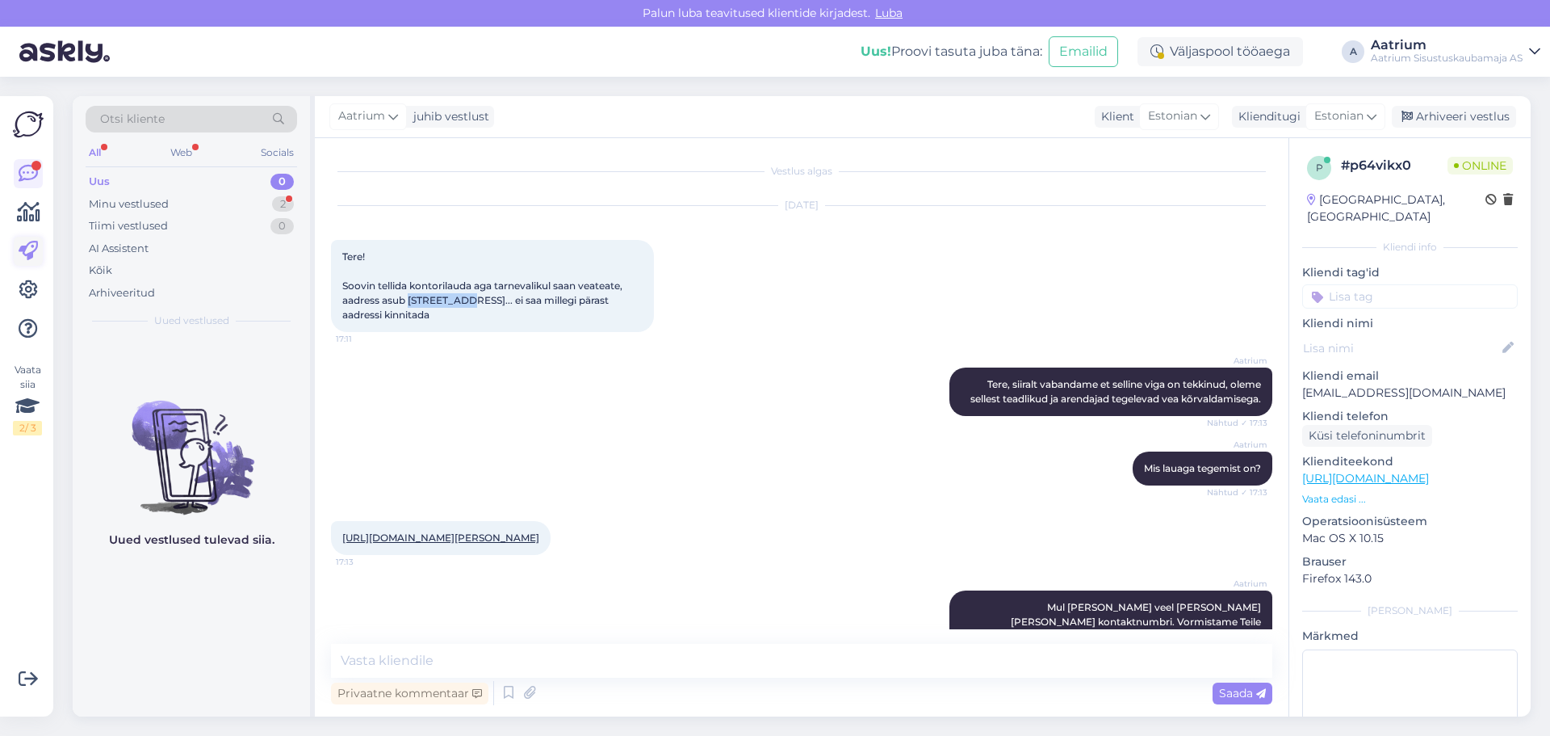
copy span "Kuuse tn 29"
click at [493, 304] on span "Tere! Soovin tellida kontorilauda aga tarnevalikul saan veateate, aadress asub …" at bounding box center [483, 285] width 283 height 70
copy span "Laagri"
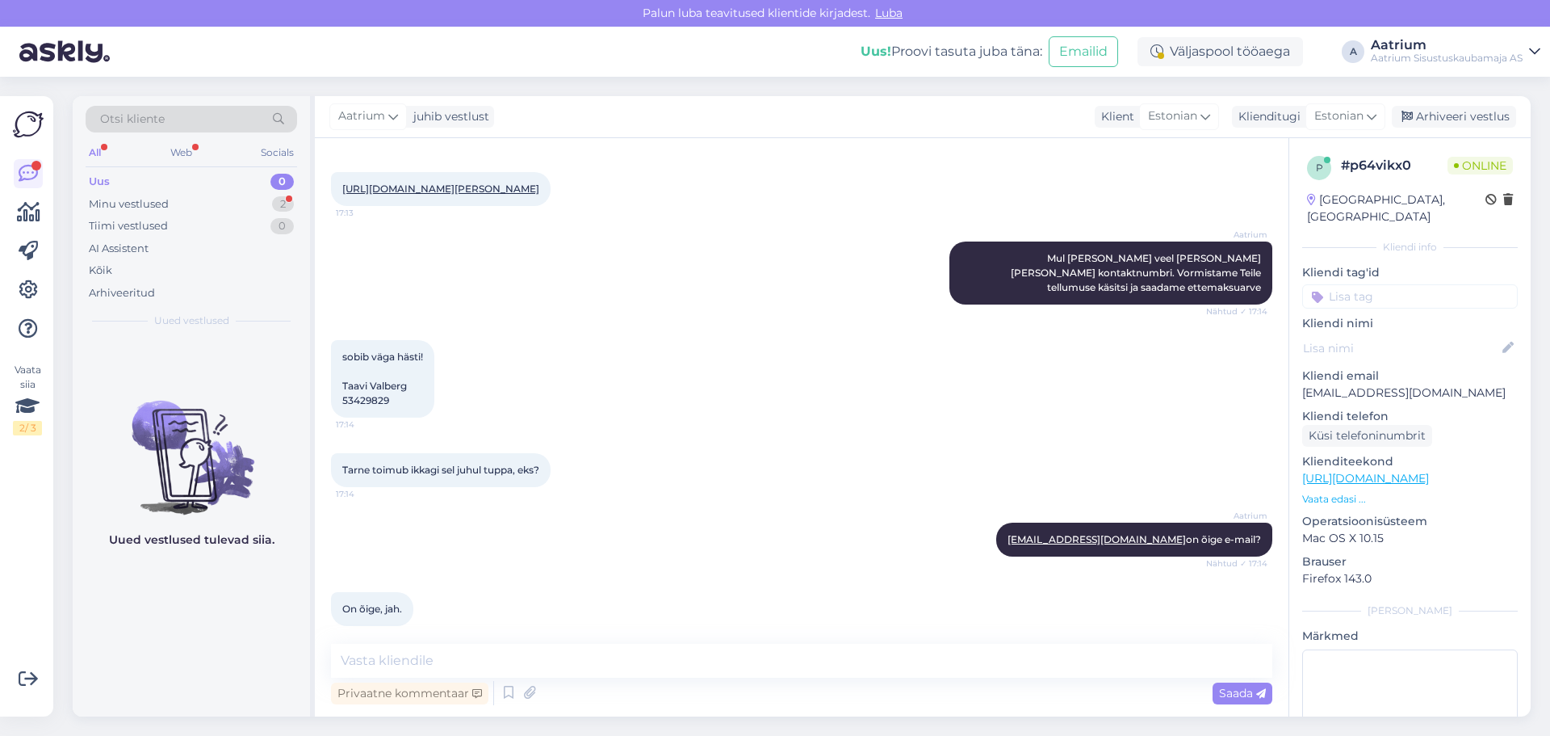
scroll to position [363, 0]
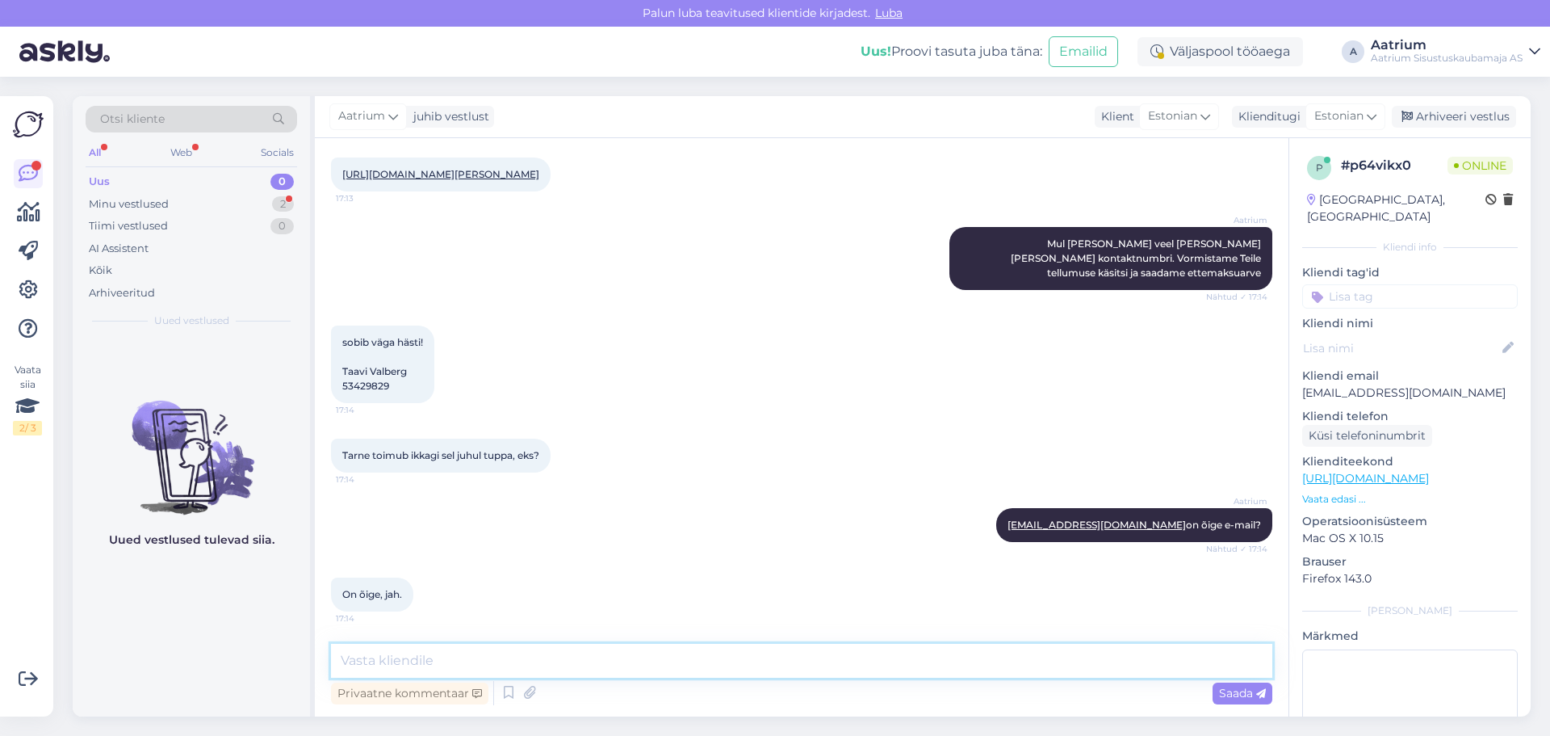
click at [493, 660] on textarea at bounding box center [801, 661] width 941 height 34
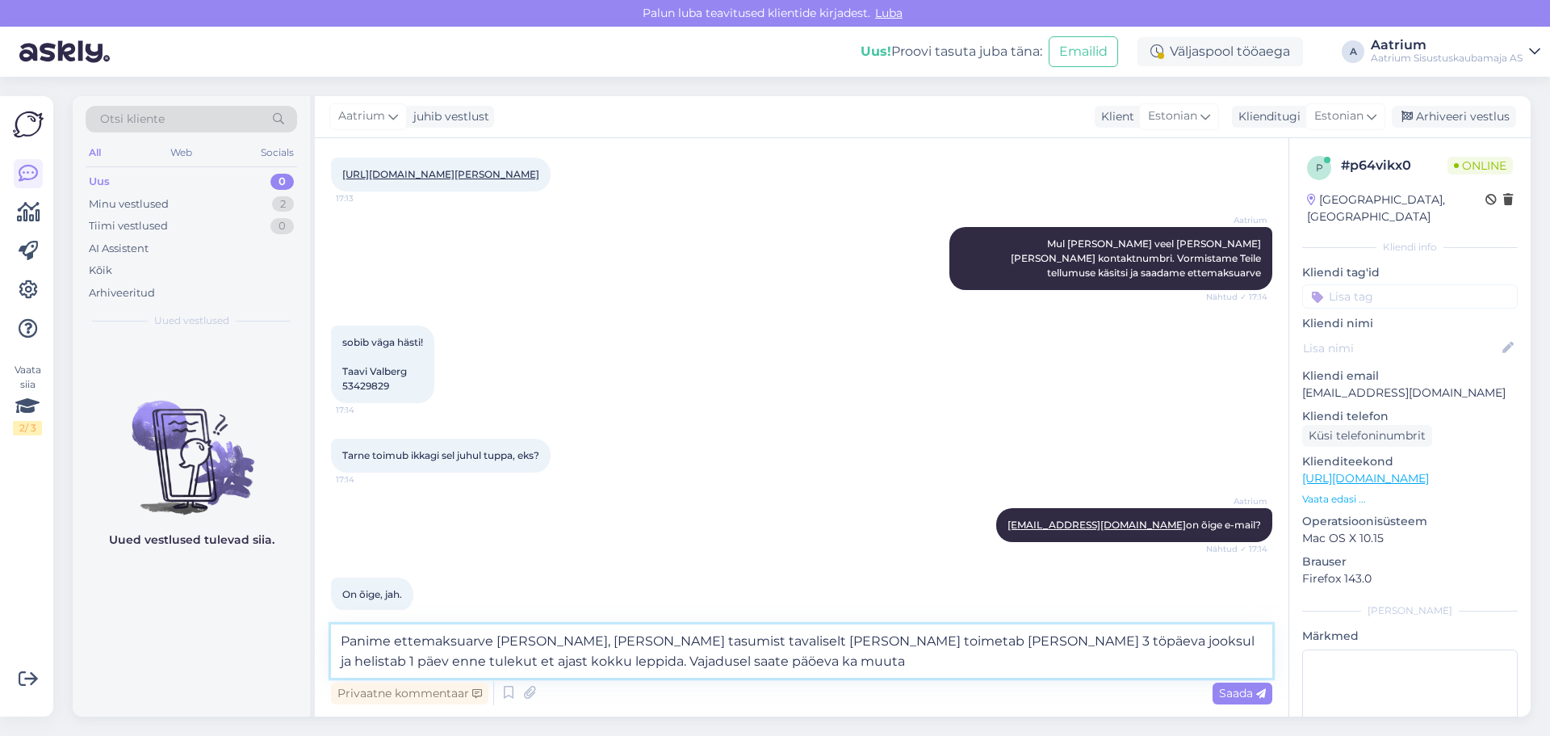
type textarea "Panime ettemaksuarve [PERSON_NAME], [PERSON_NAME] tasumist tavaliselt [PERSON_N…"
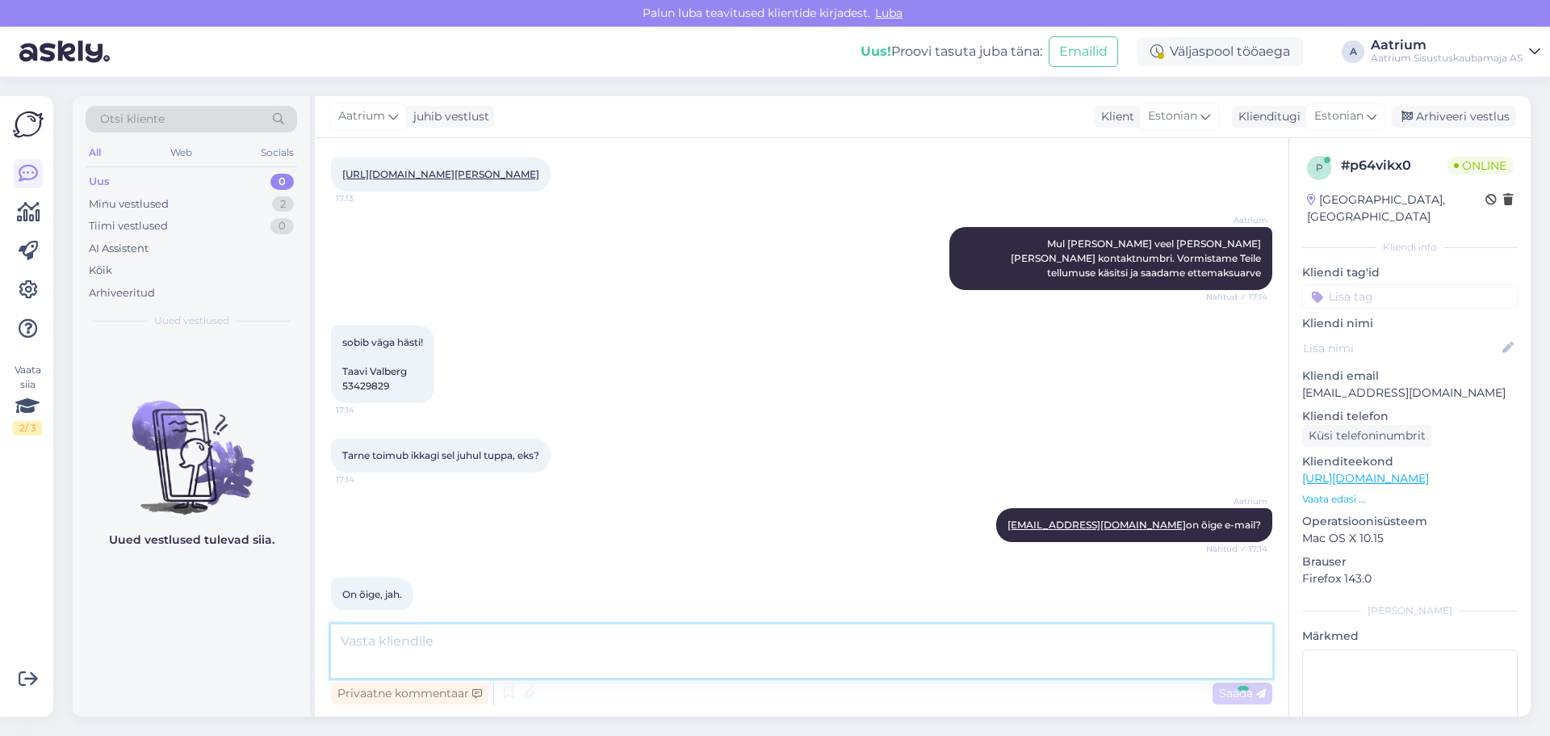
scroll to position [476, 0]
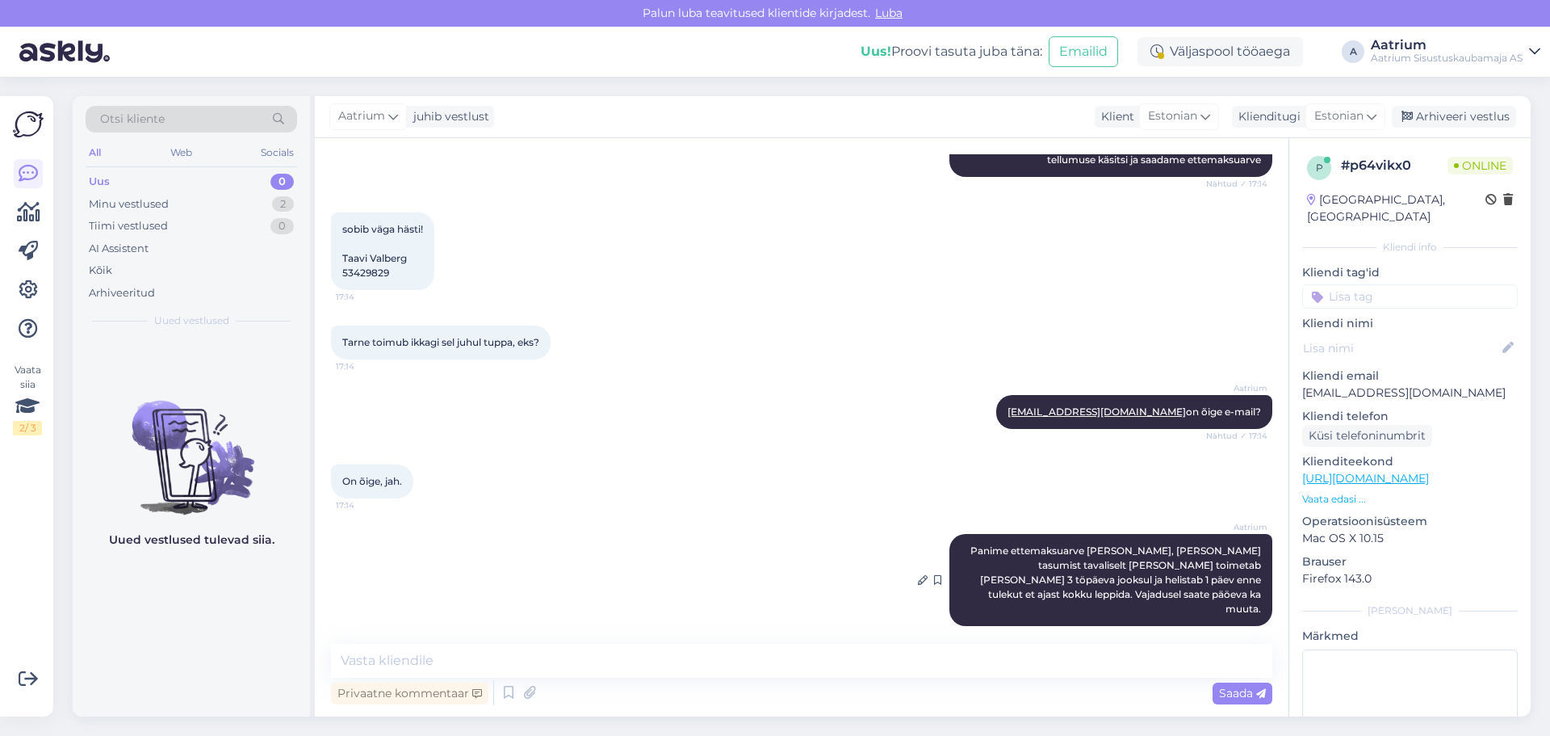
drag, startPoint x: 1239, startPoint y: 572, endPoint x: 1213, endPoint y: 581, distance: 27.8
click at [1213, 581] on span "Panime ettemaksuarve [PERSON_NAME], [PERSON_NAME] tasumist tavaliselt [PERSON_N…" at bounding box center [1117, 579] width 293 height 70
click at [904, 572] on div "Aatrium Panime ettemaksuarve [PERSON_NAME], [PERSON_NAME] tasumist tavaliselt […" at bounding box center [801, 580] width 941 height 128
click at [918, 575] on icon at bounding box center [923, 580] width 10 height 10
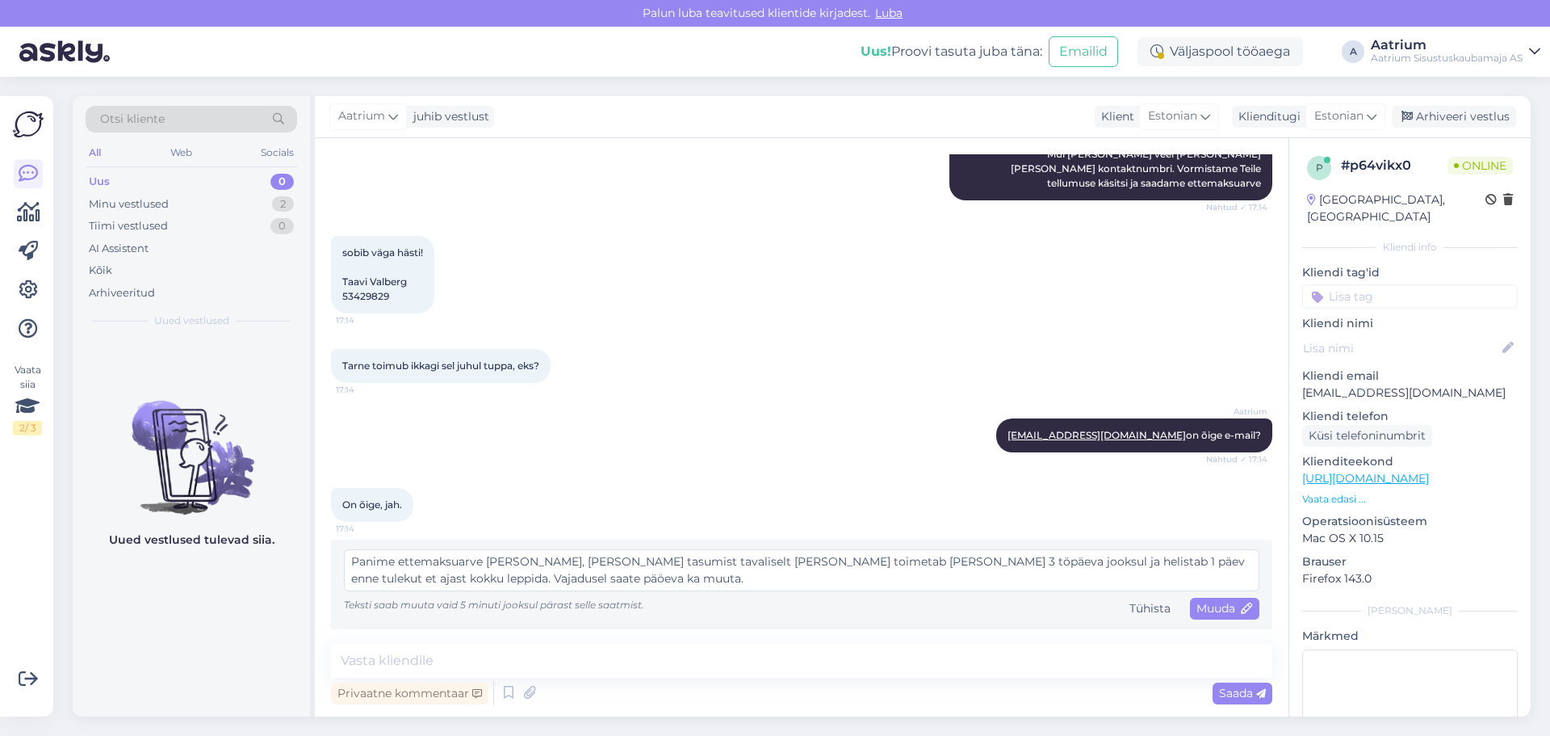
click at [463, 576] on textarea "Panime ettemaksuarve [PERSON_NAME], [PERSON_NAME] tasumist tavaliselt [PERSON_N…" at bounding box center [802, 570] width 916 height 42
type textarea "Panime ettemaksuarve [PERSON_NAME], [PERSON_NAME] tasumist tavaliselt [PERSON_N…"
click at [1206, 603] on span "Muuda" at bounding box center [1225, 608] width 57 height 15
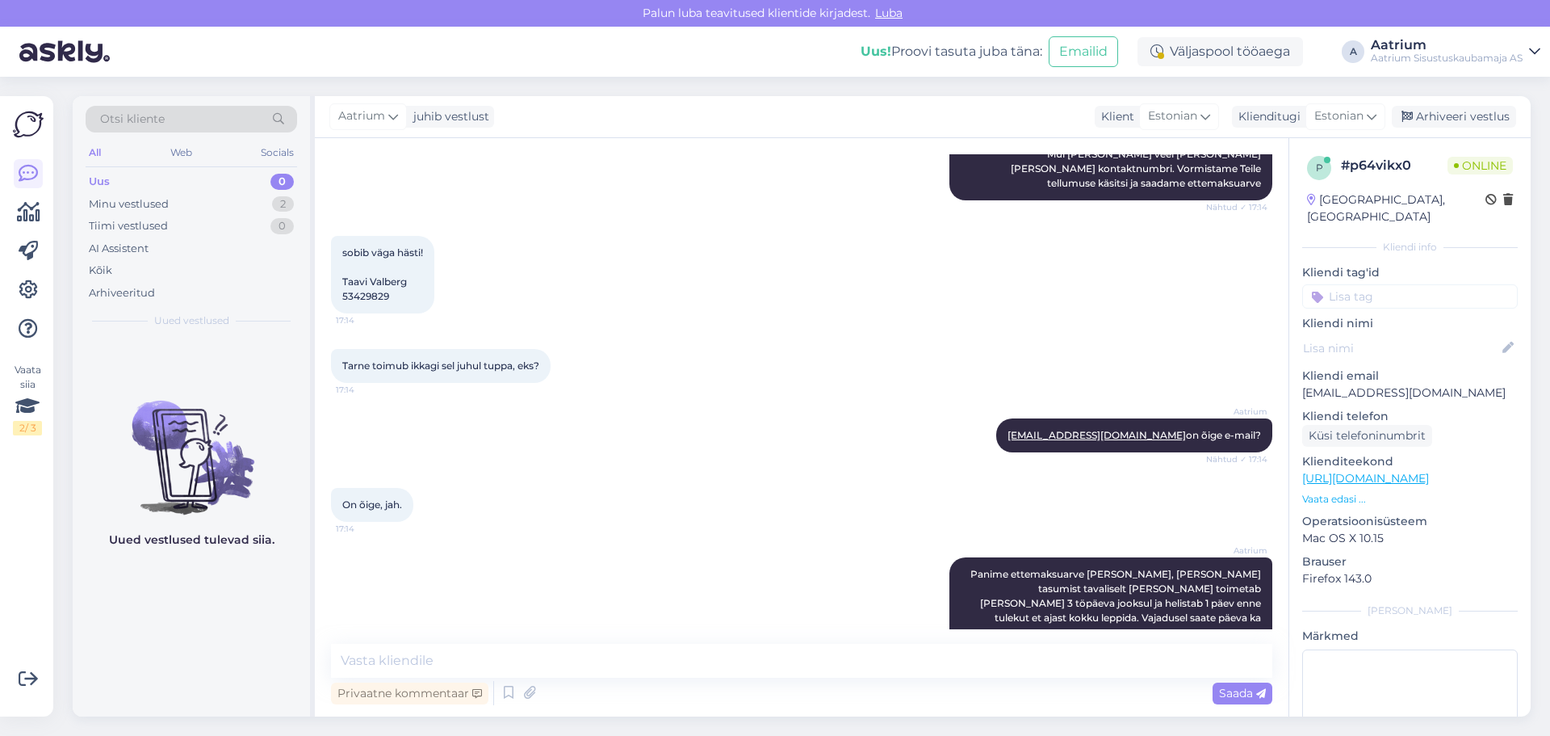
click at [499, 259] on div "sobib väga hästi! [PERSON_NAME] 53429829 17:14" at bounding box center [801, 274] width 941 height 113
click at [125, 208] on div "Minu vestlused" at bounding box center [129, 204] width 80 height 16
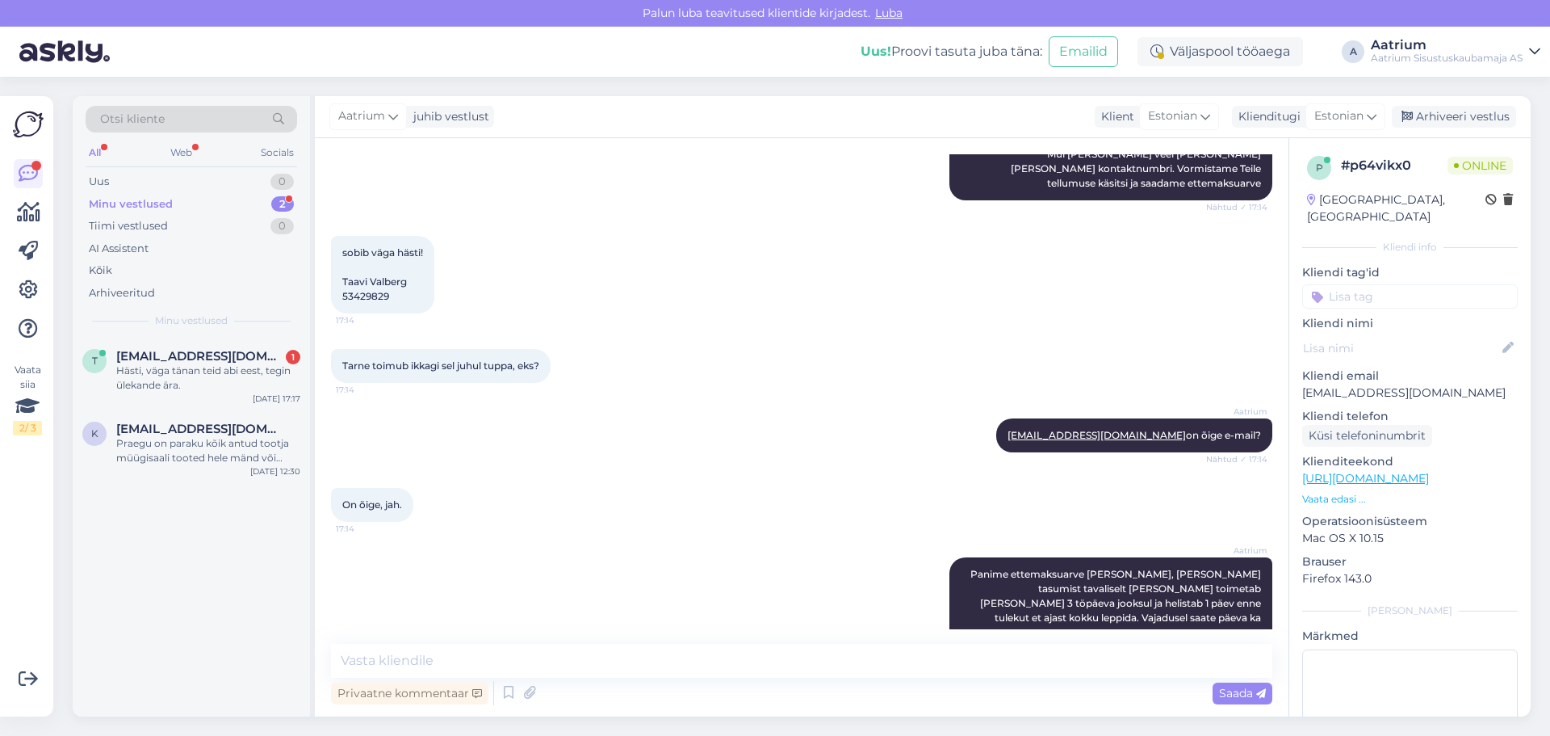
scroll to position [546, 0]
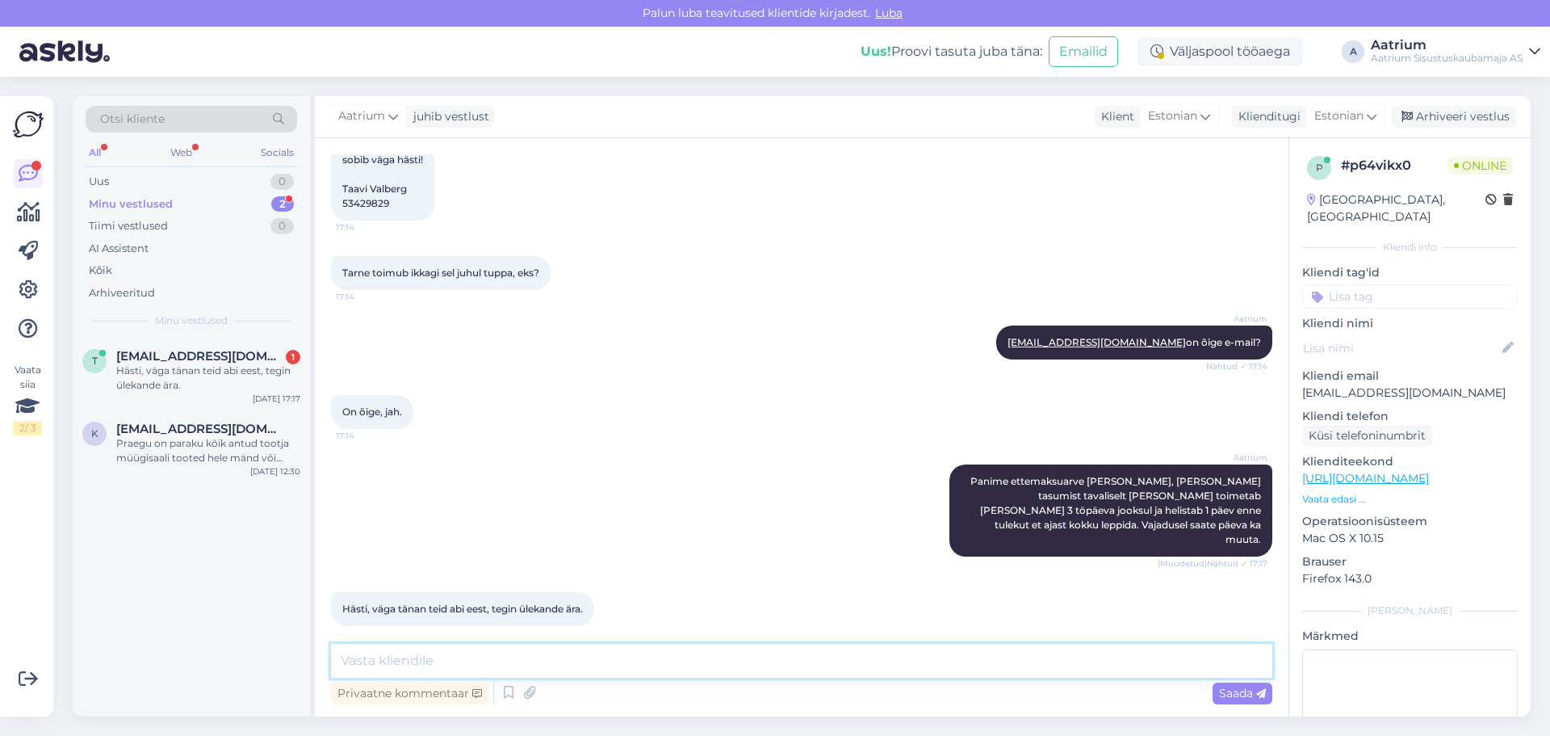
click at [442, 653] on textarea at bounding box center [801, 661] width 941 height 34
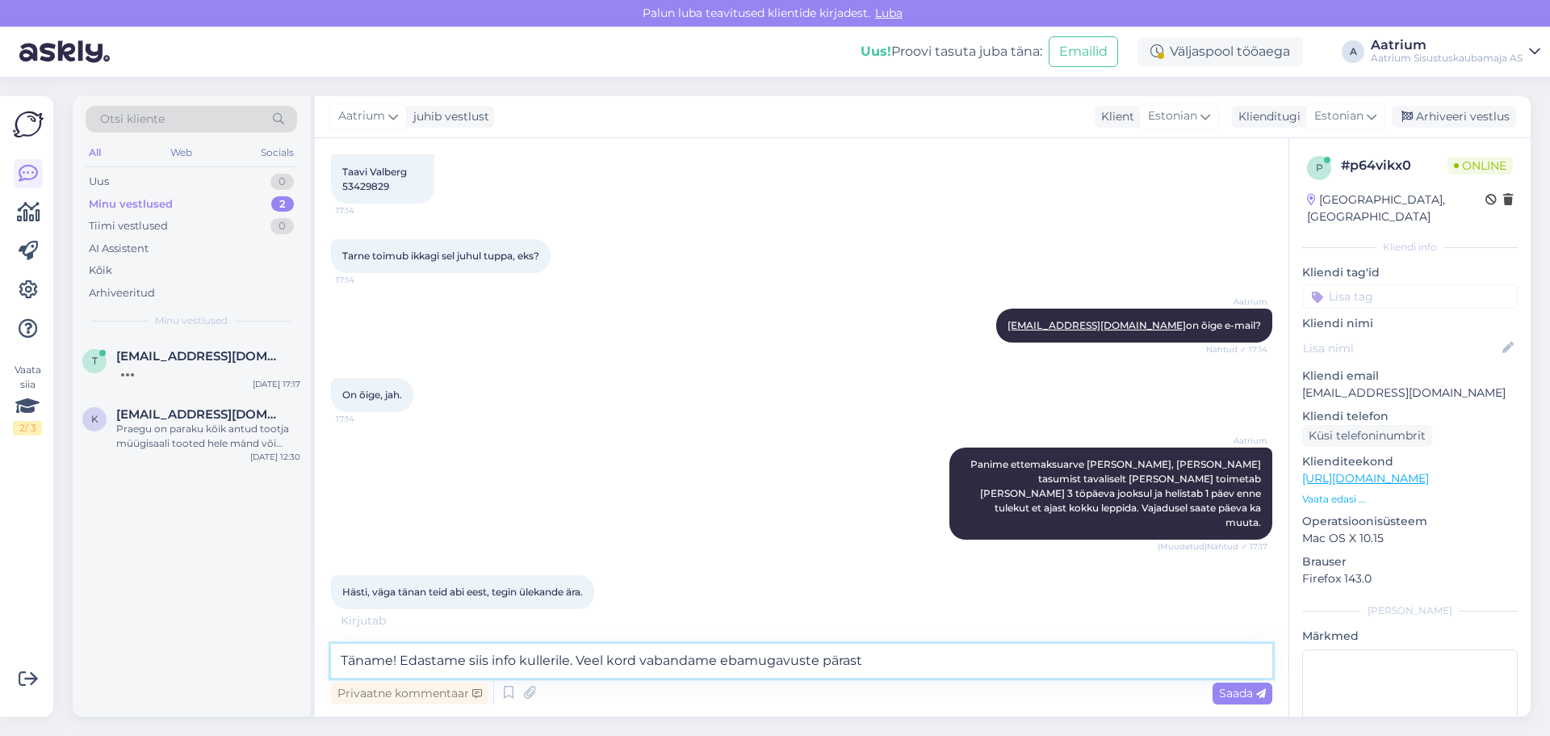
scroll to position [615, 0]
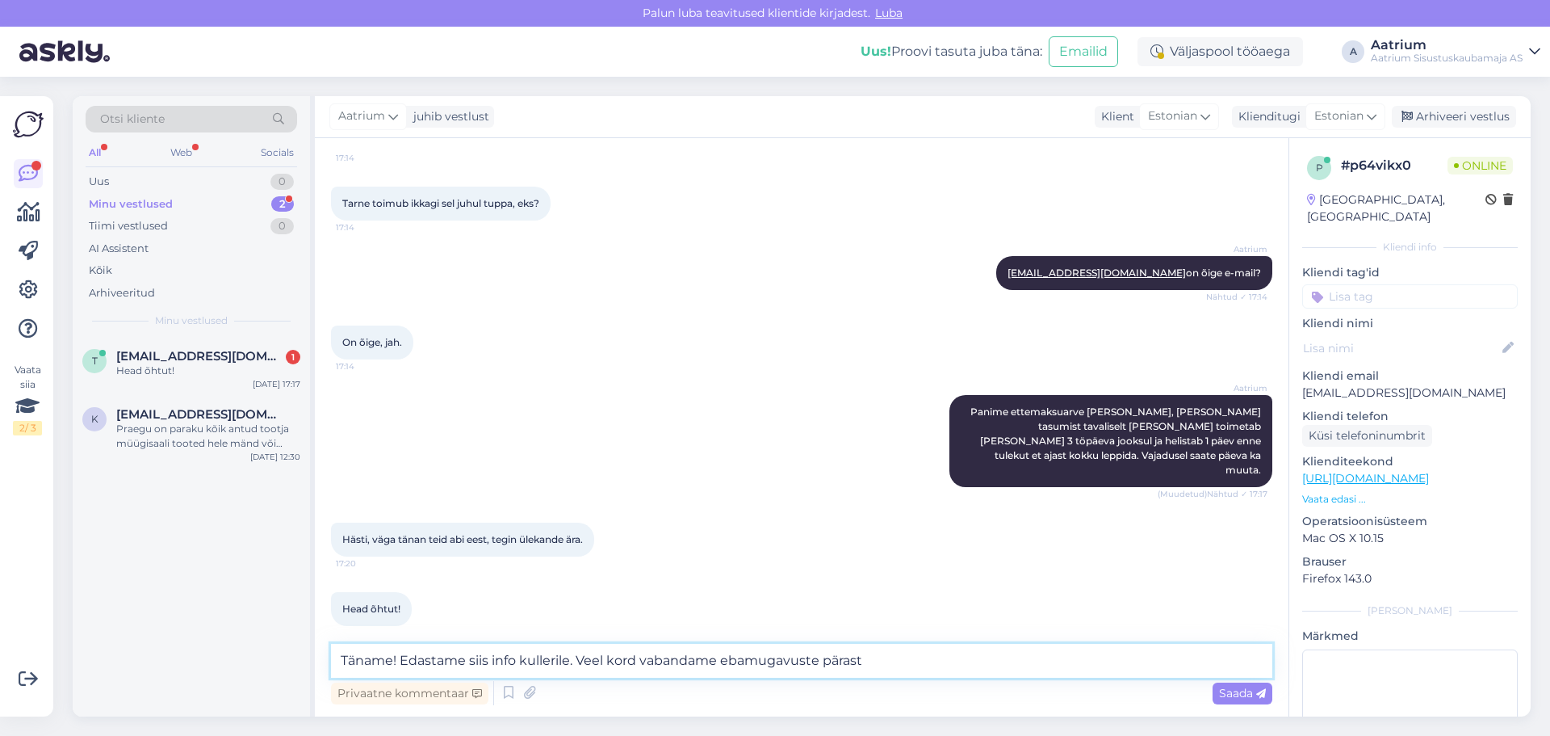
type textarea "Täname! Edastame siis info kullerile. Veel kord vabandame ebamugavuste pärast!"
